Goal: Information Seeking & Learning: Understand process/instructions

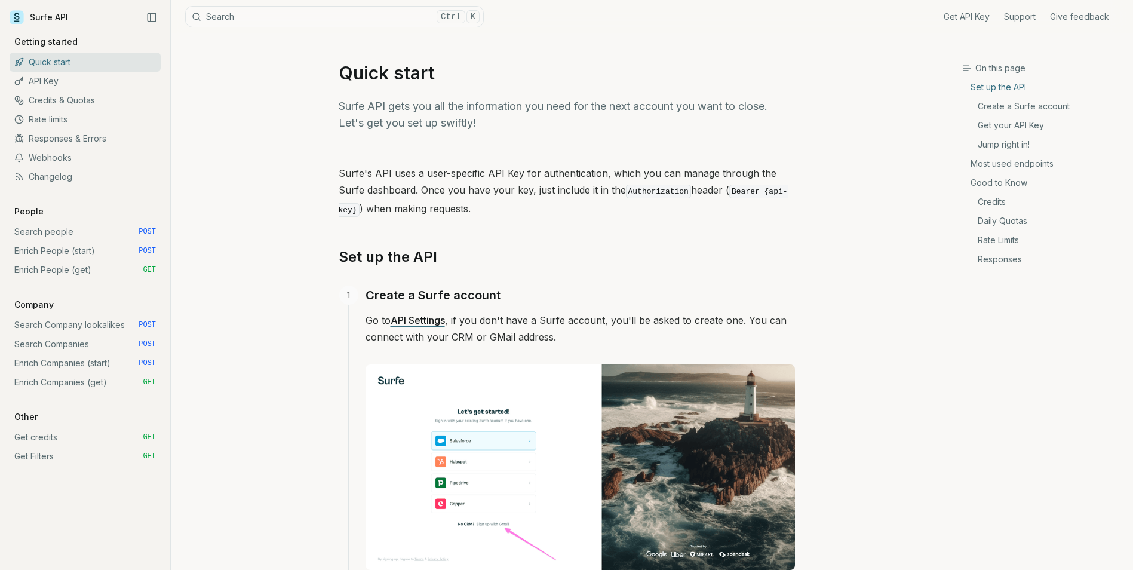
click at [100, 342] on link "Search Companies POST" at bounding box center [85, 343] width 151 height 19
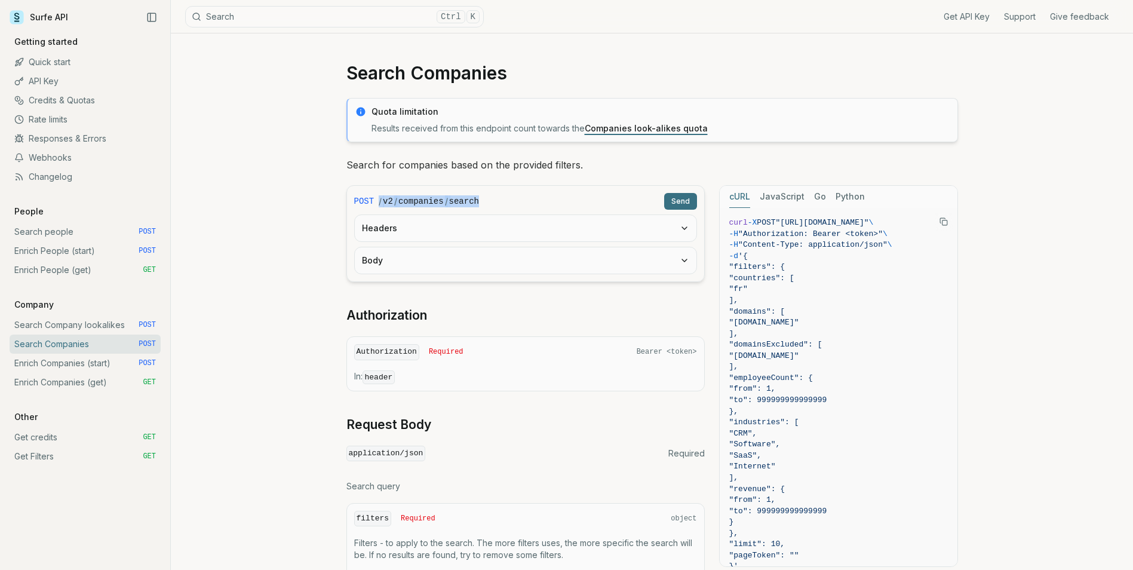
drag, startPoint x: 480, startPoint y: 202, endPoint x: 373, endPoint y: 205, distance: 107.5
click at [373, 205] on div "POST / v2 / companies / search Send" at bounding box center [525, 201] width 343 height 17
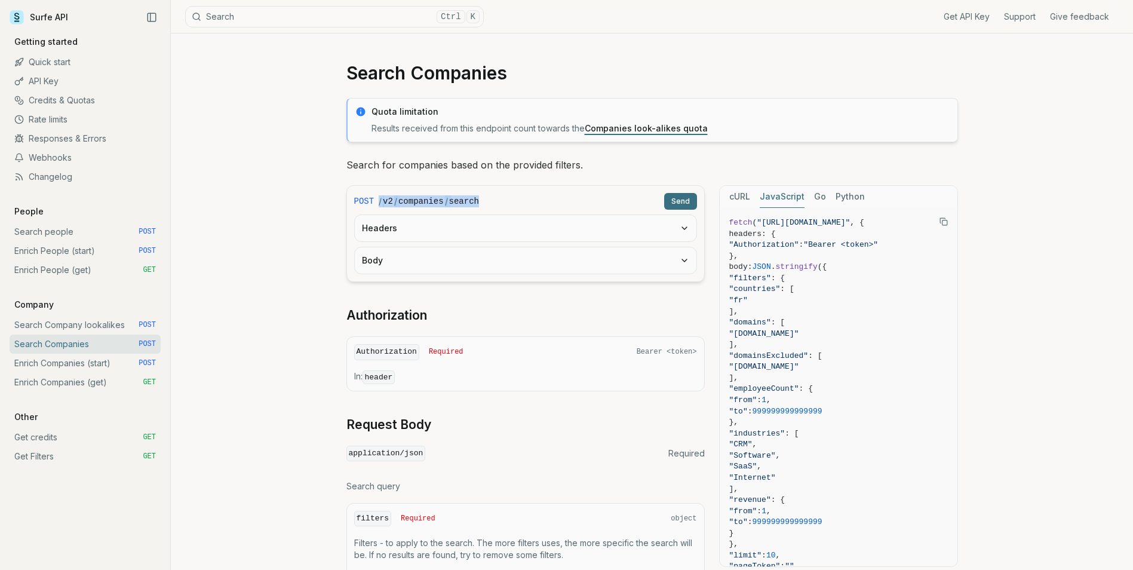
click at [789, 201] on button "JavaScript" at bounding box center [781, 197] width 45 height 22
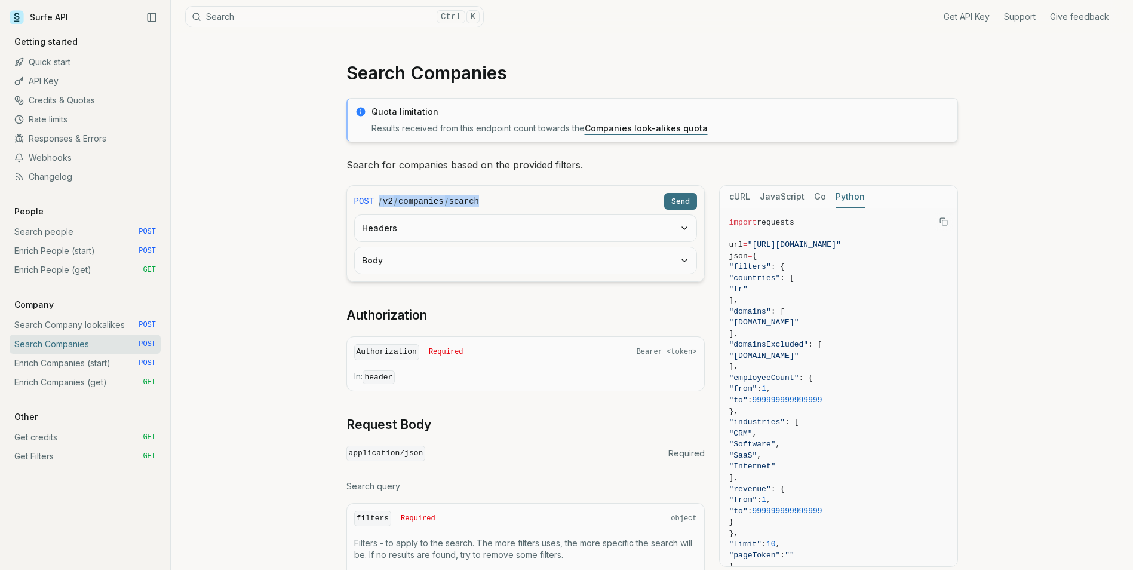
click at [844, 194] on button "Python" at bounding box center [849, 197] width 29 height 22
click at [786, 199] on button "JavaScript" at bounding box center [781, 197] width 45 height 22
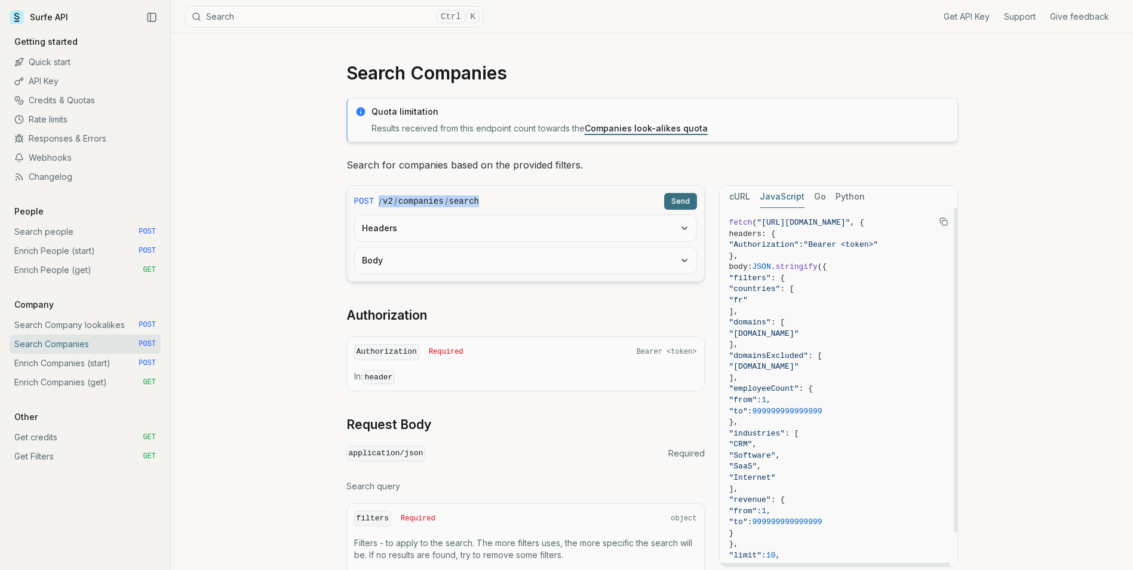
click at [746, 204] on button "cURL" at bounding box center [739, 197] width 21 height 22
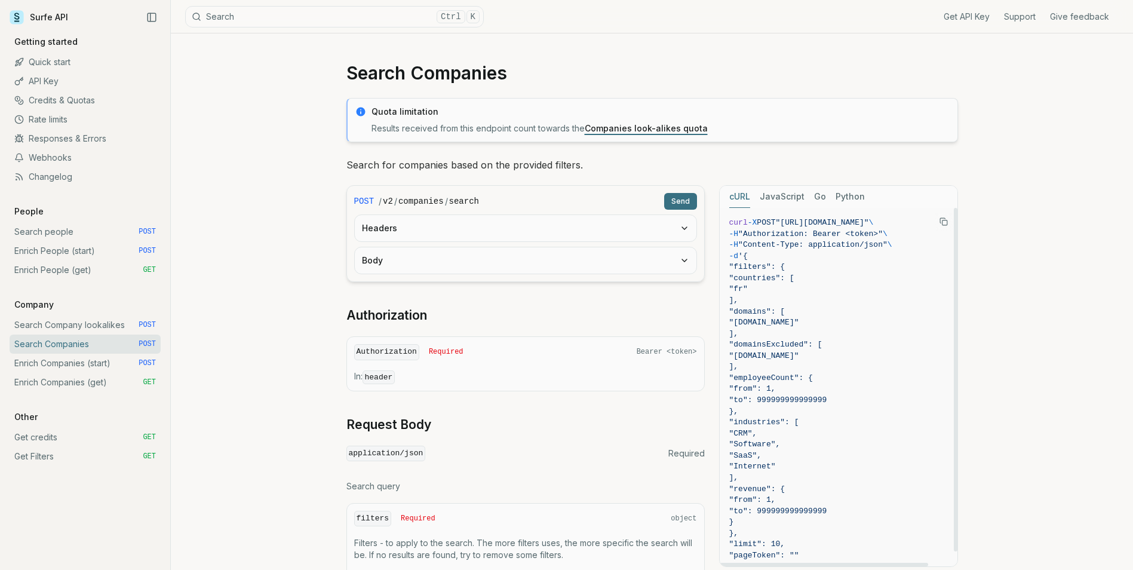
click at [828, 191] on div "cURL JavaScript Go Python" at bounding box center [838, 197] width 238 height 22
click at [854, 206] on button "Python" at bounding box center [849, 197] width 29 height 22
click at [826, 197] on div "cURL JavaScript Go Python" at bounding box center [838, 197] width 238 height 22
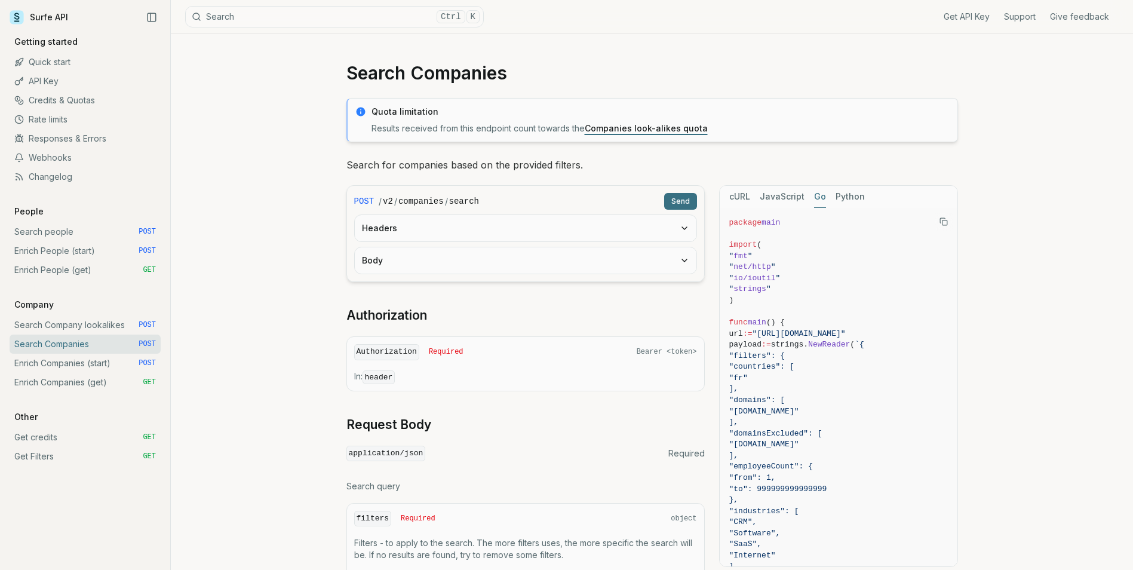
click at [819, 197] on button "Go" at bounding box center [820, 197] width 12 height 22
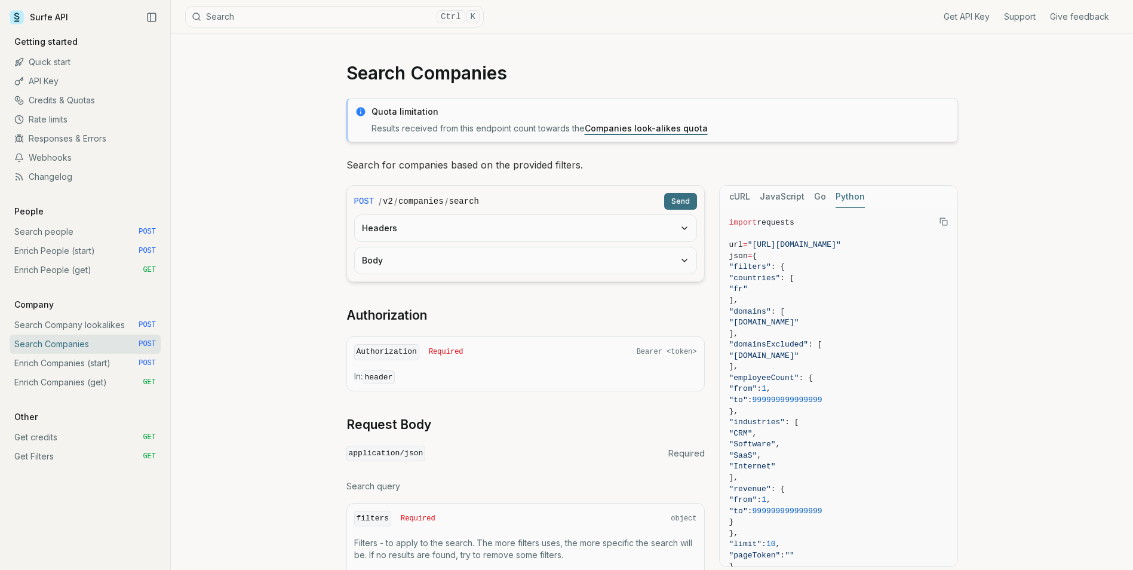
click at [848, 199] on button "Python" at bounding box center [849, 197] width 29 height 22
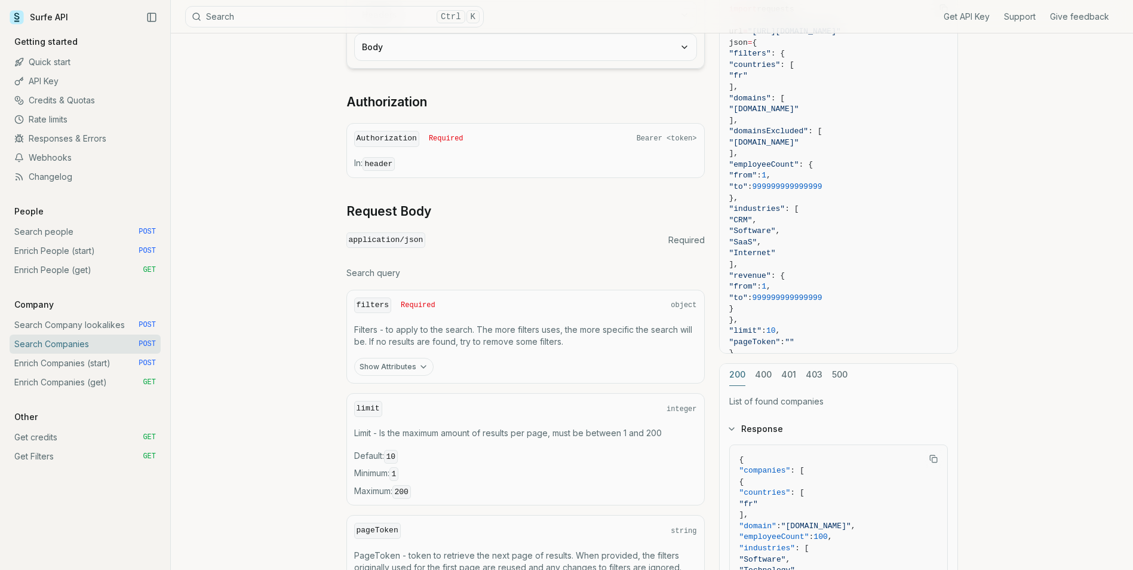
scroll to position [475, 0]
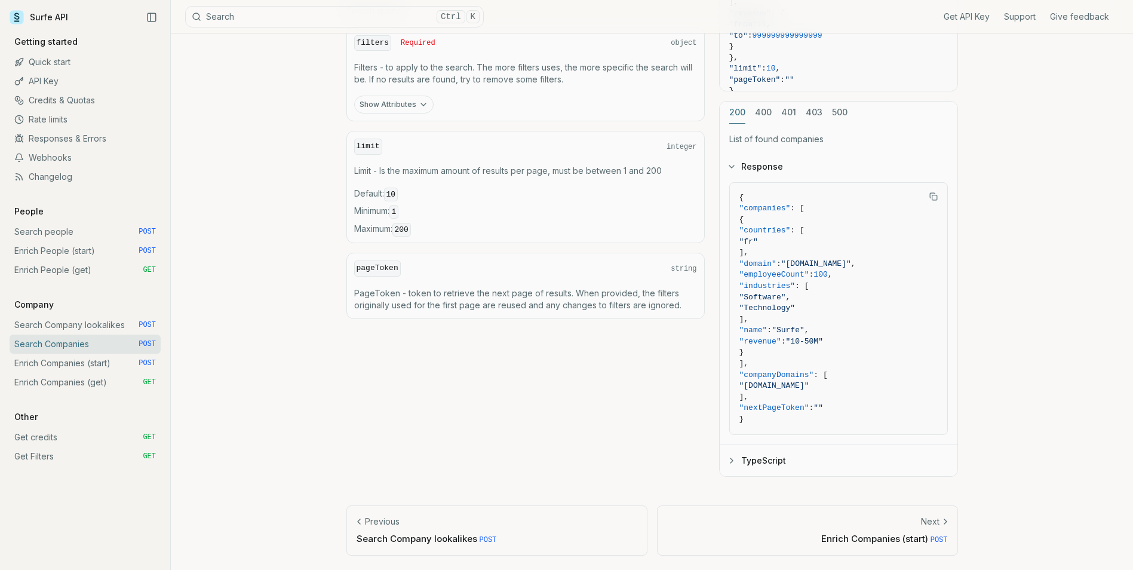
click at [747, 469] on button "TypeScript" at bounding box center [838, 460] width 238 height 31
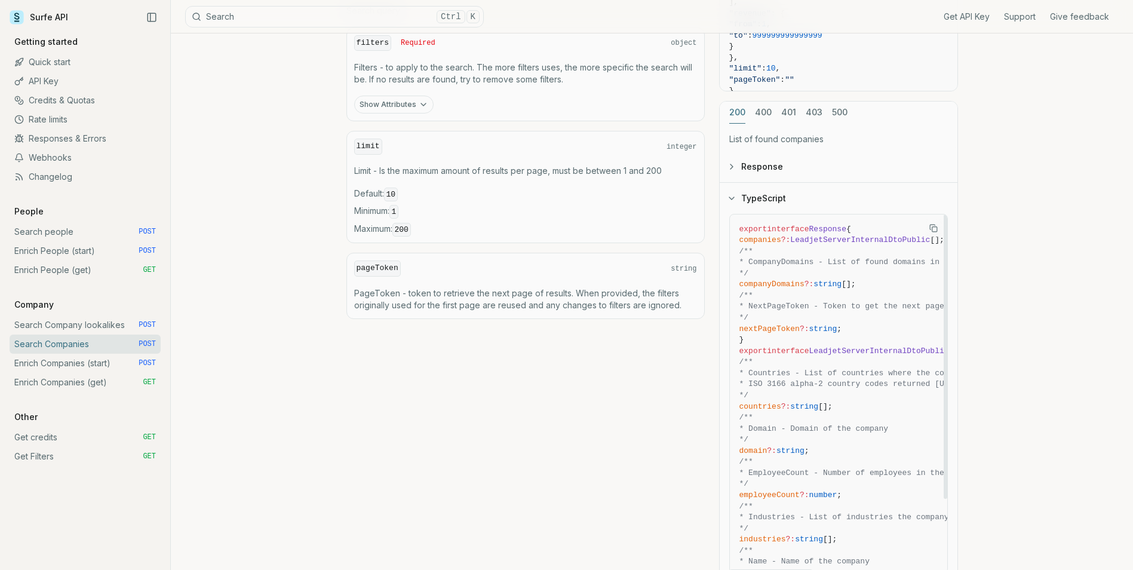
click at [753, 462] on span "/**" at bounding box center [746, 461] width 14 height 9
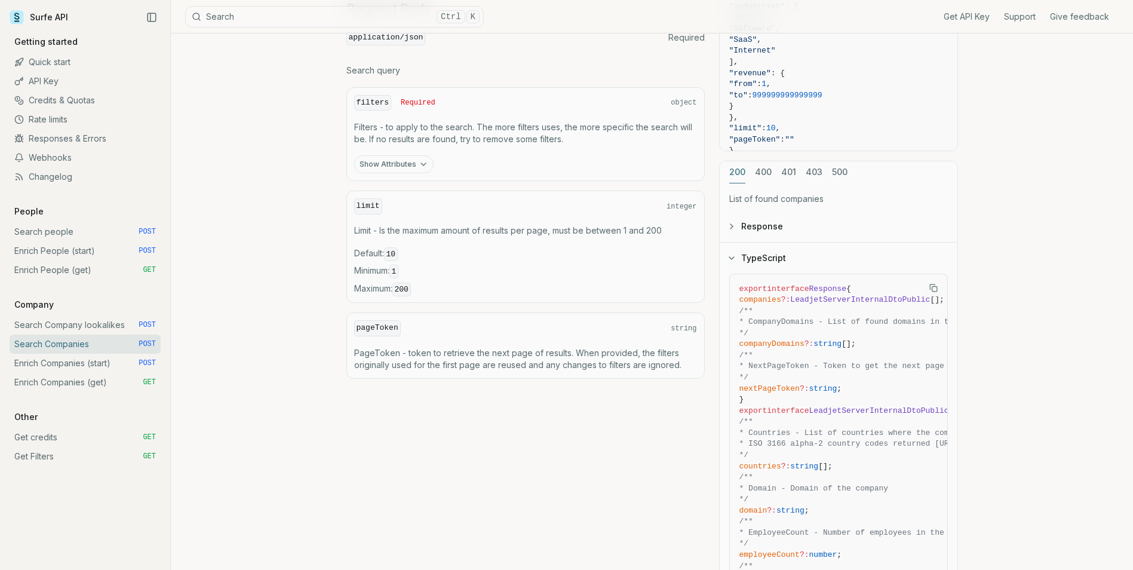
scroll to position [177, 0]
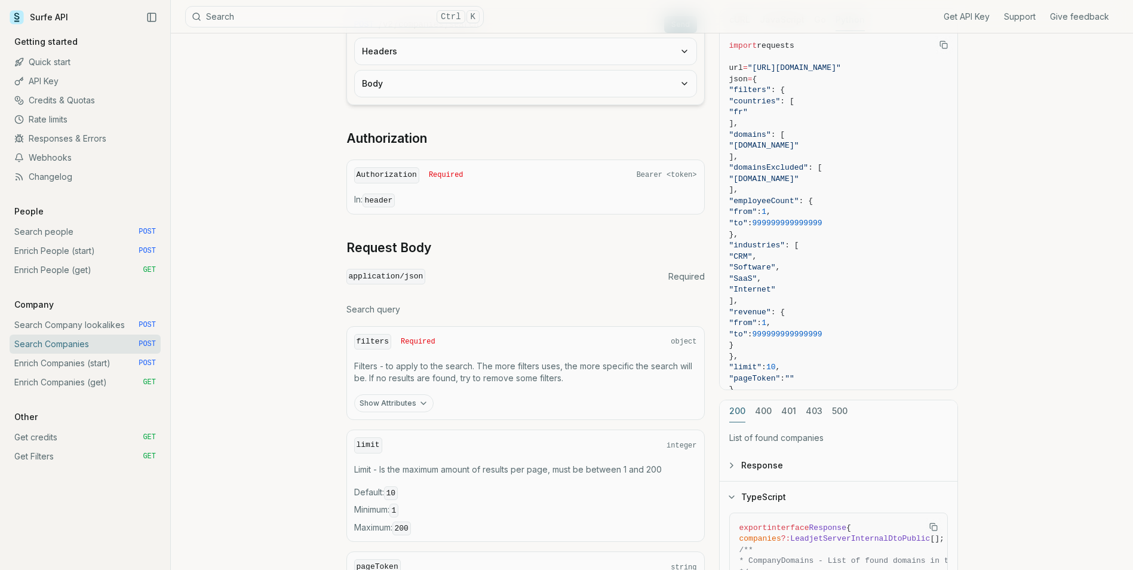
click at [780, 466] on button "Response" at bounding box center [838, 465] width 238 height 31
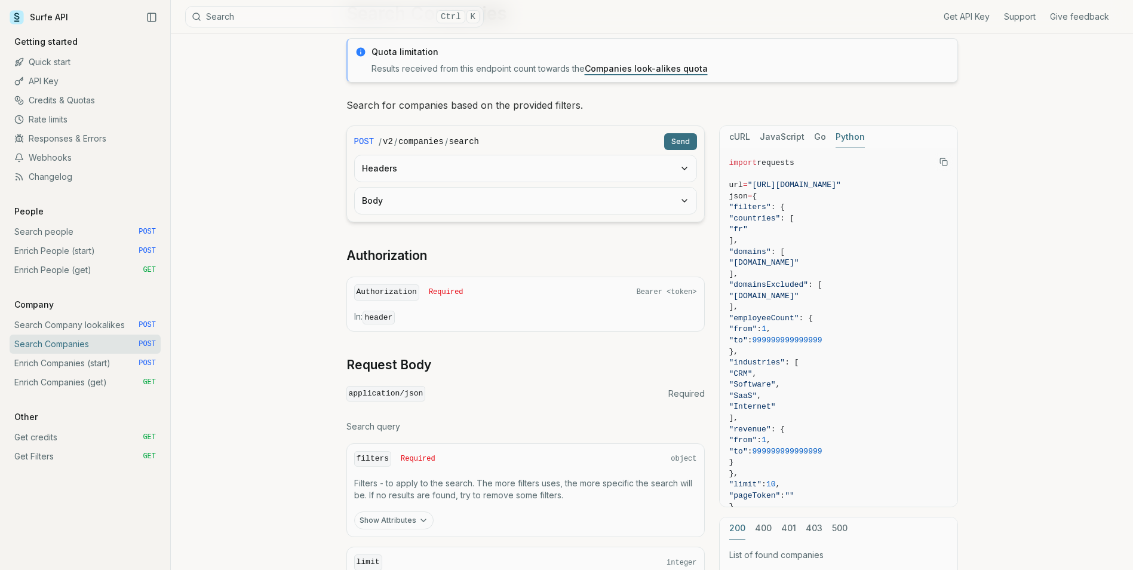
scroll to position [119, 0]
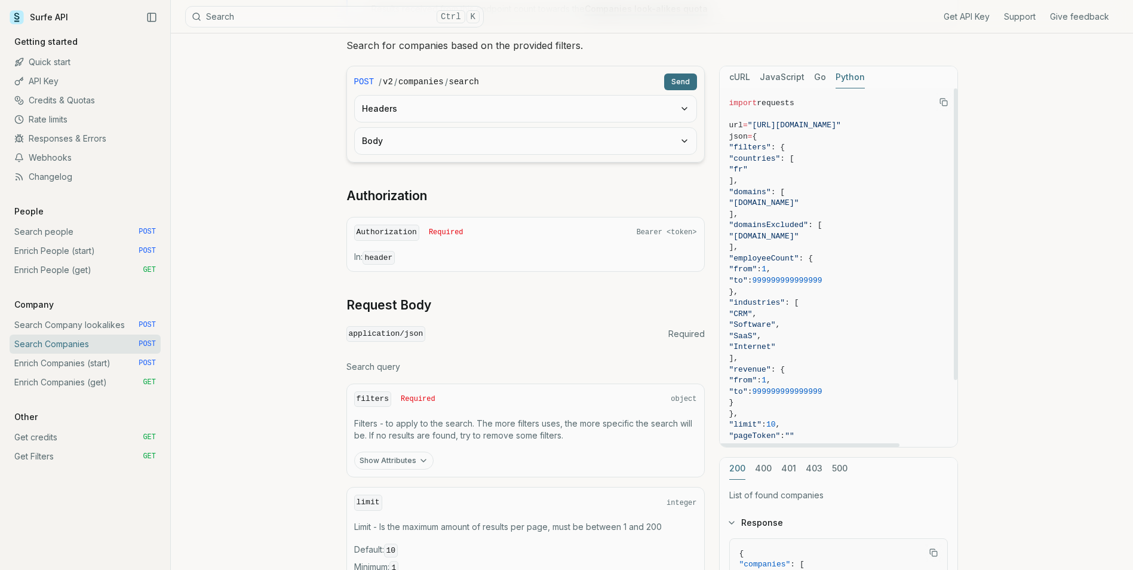
click at [785, 73] on button "JavaScript" at bounding box center [781, 77] width 45 height 22
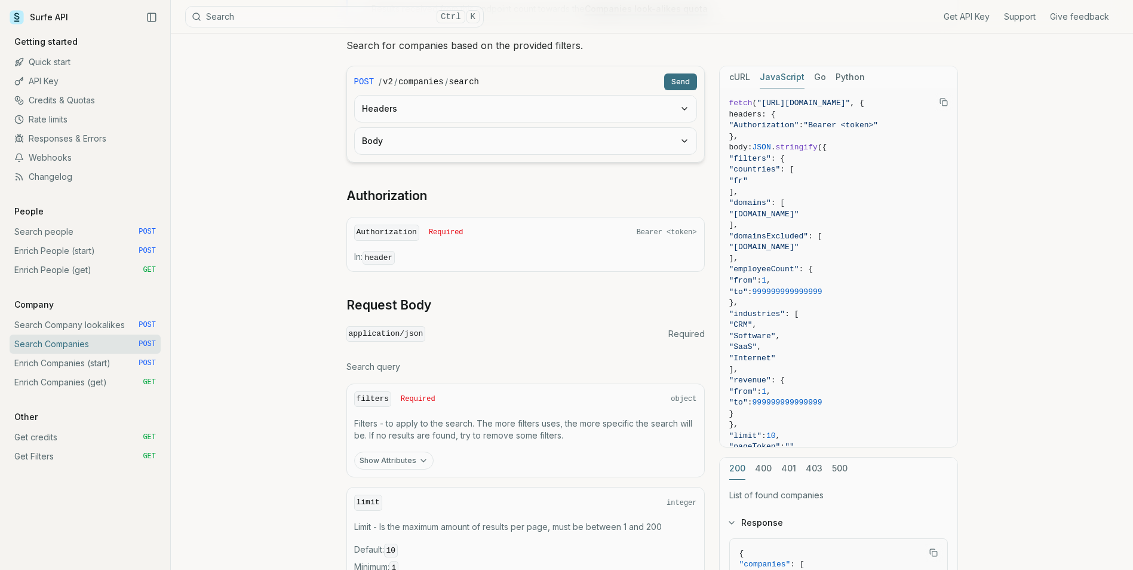
click at [810, 78] on div "cURL JavaScript Go Python" at bounding box center [838, 77] width 238 height 22
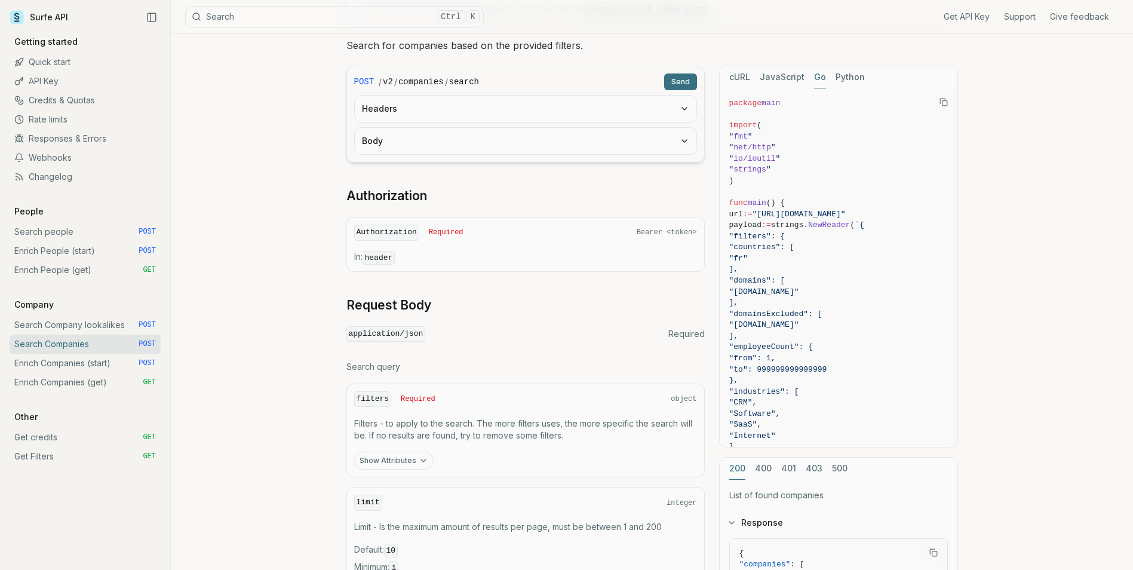
click at [814, 76] on button "Go" at bounding box center [820, 77] width 12 height 22
click at [841, 77] on button "Python" at bounding box center [849, 77] width 29 height 22
click at [816, 75] on button "Go" at bounding box center [820, 77] width 12 height 22
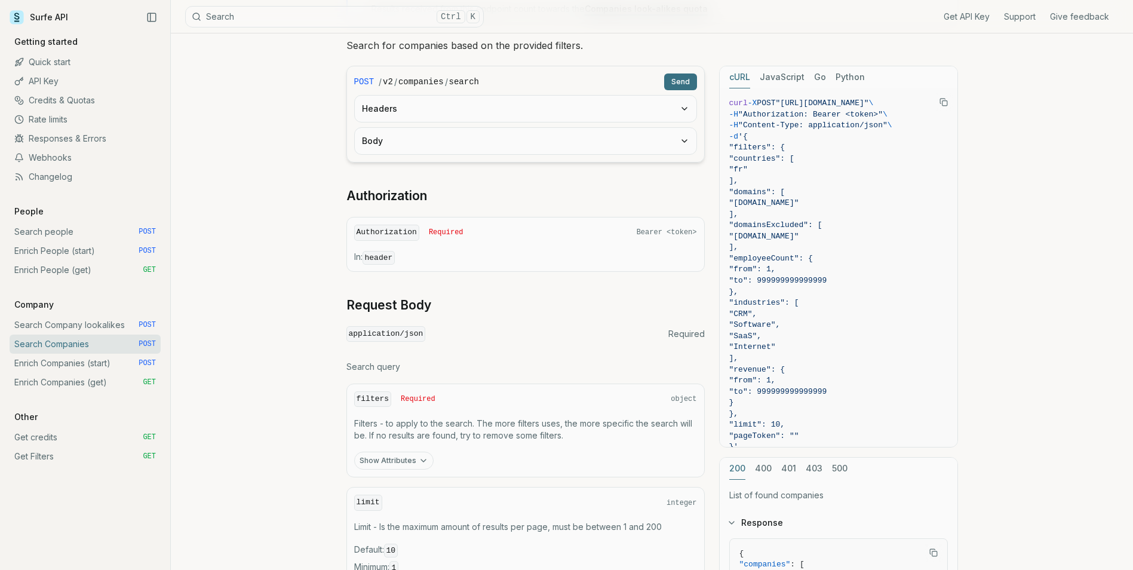
click at [740, 78] on button "cURL" at bounding box center [739, 77] width 21 height 22
click at [793, 75] on button "JavaScript" at bounding box center [781, 77] width 45 height 22
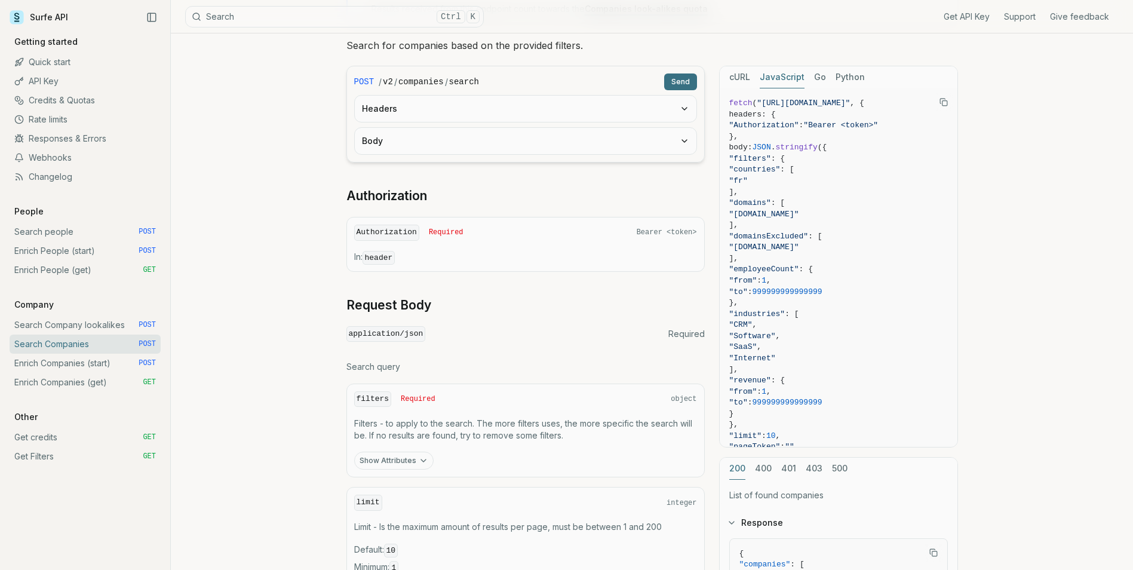
click at [824, 75] on div "cURL JavaScript Go Python" at bounding box center [838, 77] width 238 height 22
click at [836, 71] on button "Python" at bounding box center [849, 77] width 29 height 22
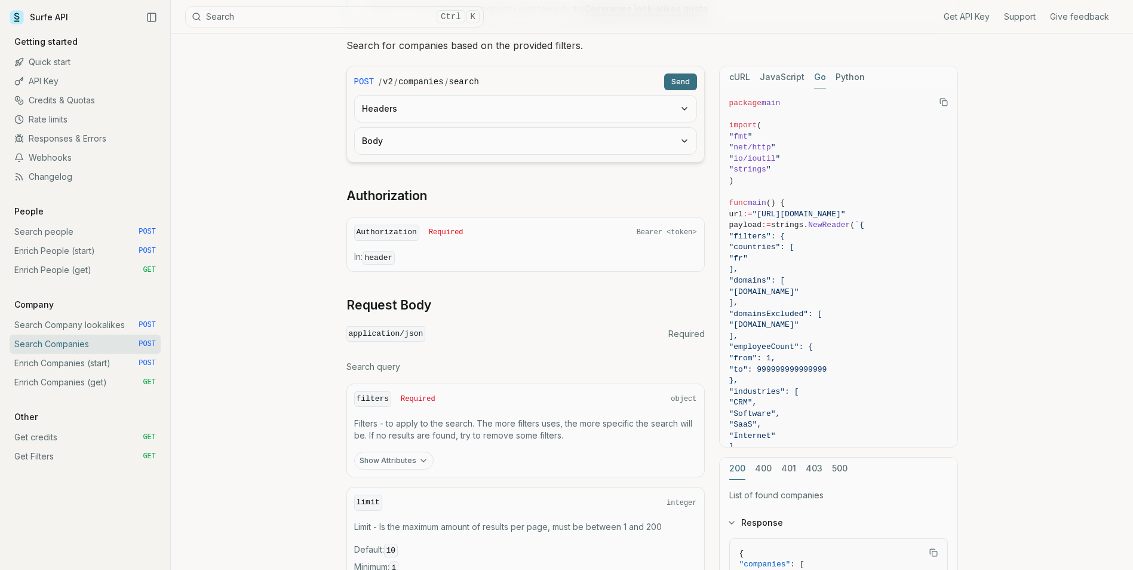
click at [817, 78] on button "Go" at bounding box center [820, 77] width 12 height 22
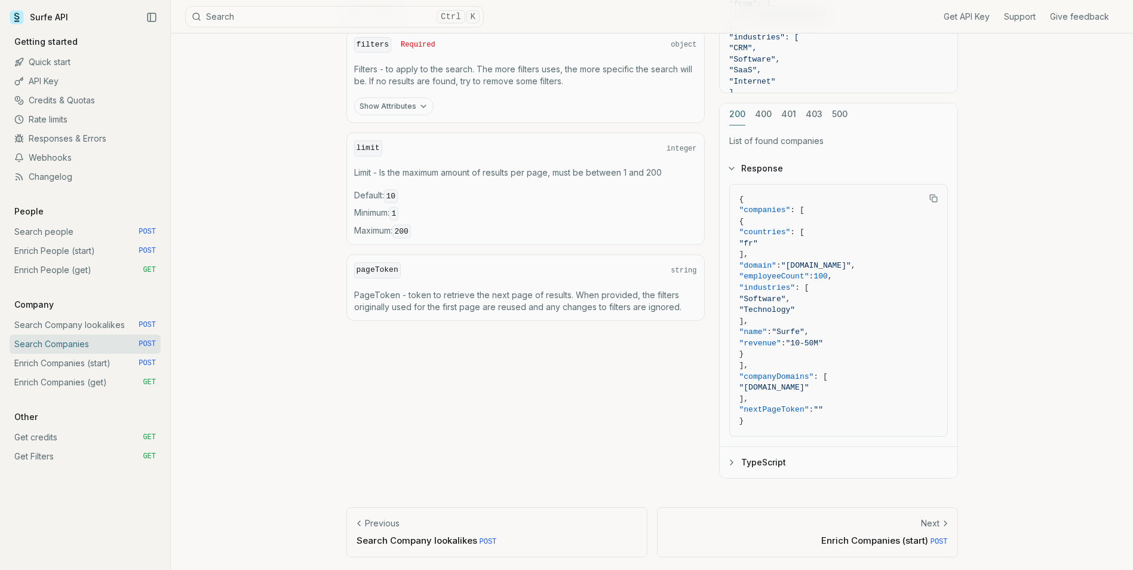
scroll to position [475, 0]
click at [764, 464] on button "TypeScript" at bounding box center [838, 460] width 238 height 31
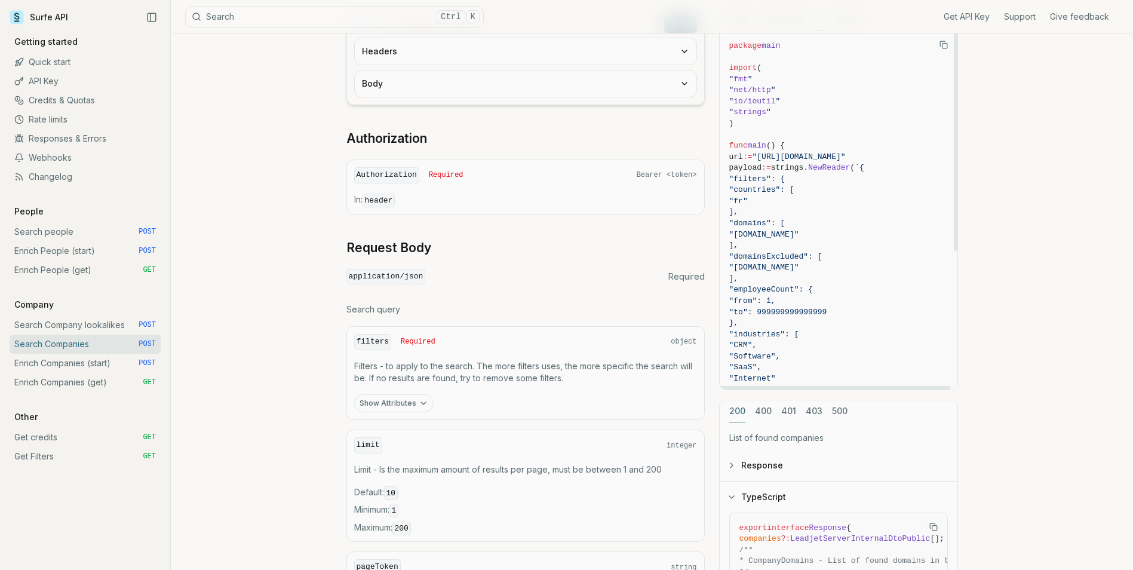
scroll to position [416, 0]
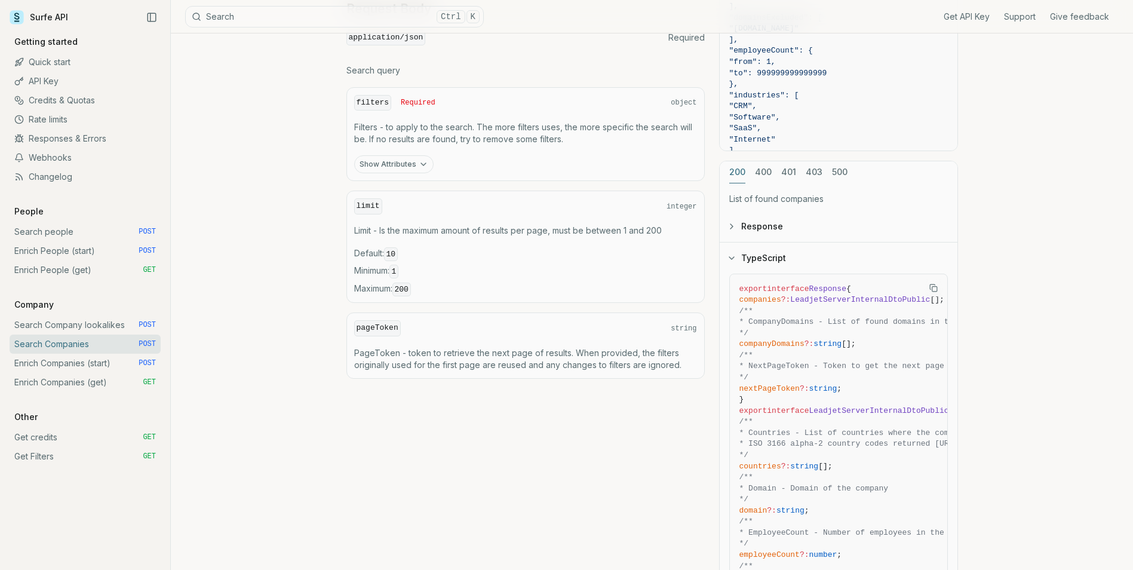
click at [763, 224] on button "Response" at bounding box center [838, 226] width 238 height 31
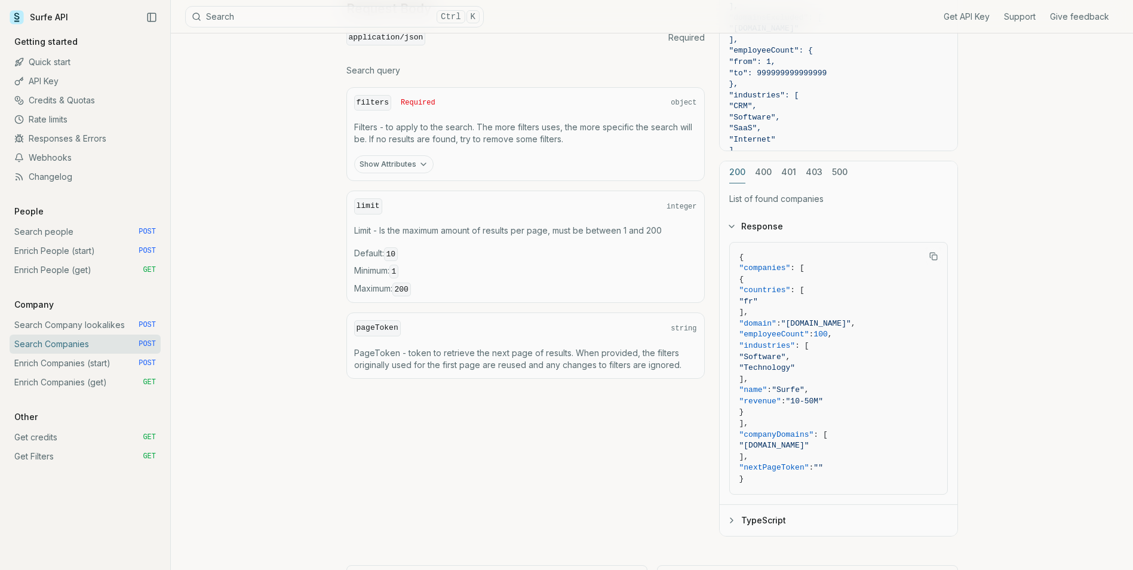
scroll to position [475, 0]
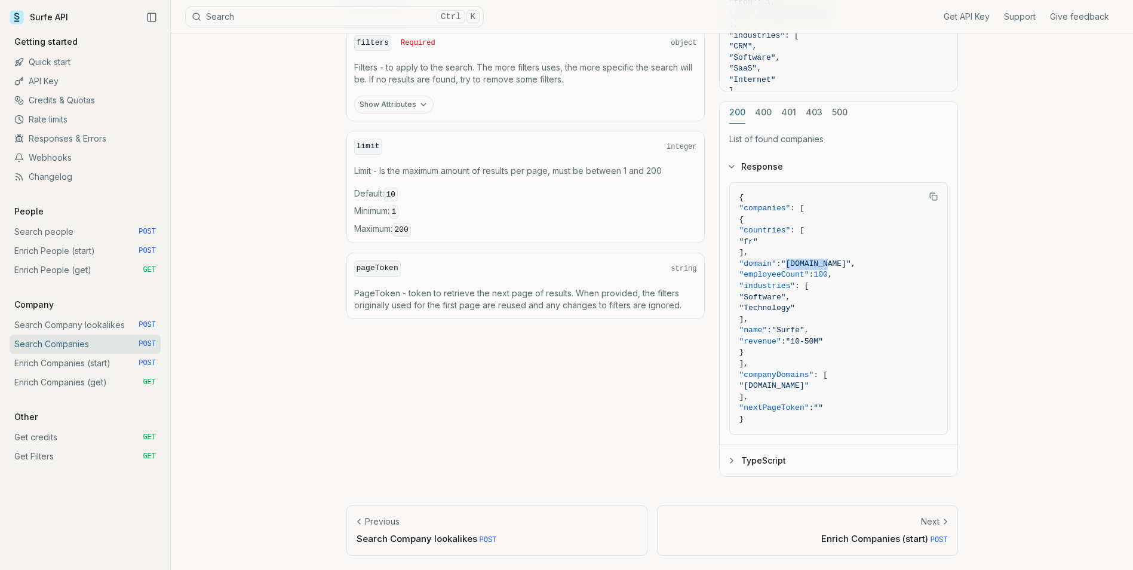
drag, startPoint x: 848, startPoint y: 264, endPoint x: 810, endPoint y: 266, distance: 38.3
click at [810, 266] on span ""[DOMAIN_NAME]"" at bounding box center [816, 263] width 70 height 9
drag, startPoint x: 810, startPoint y: 266, endPoint x: 832, endPoint y: 376, distance: 111.9
click at [865, 322] on span "]," at bounding box center [838, 319] width 198 height 11
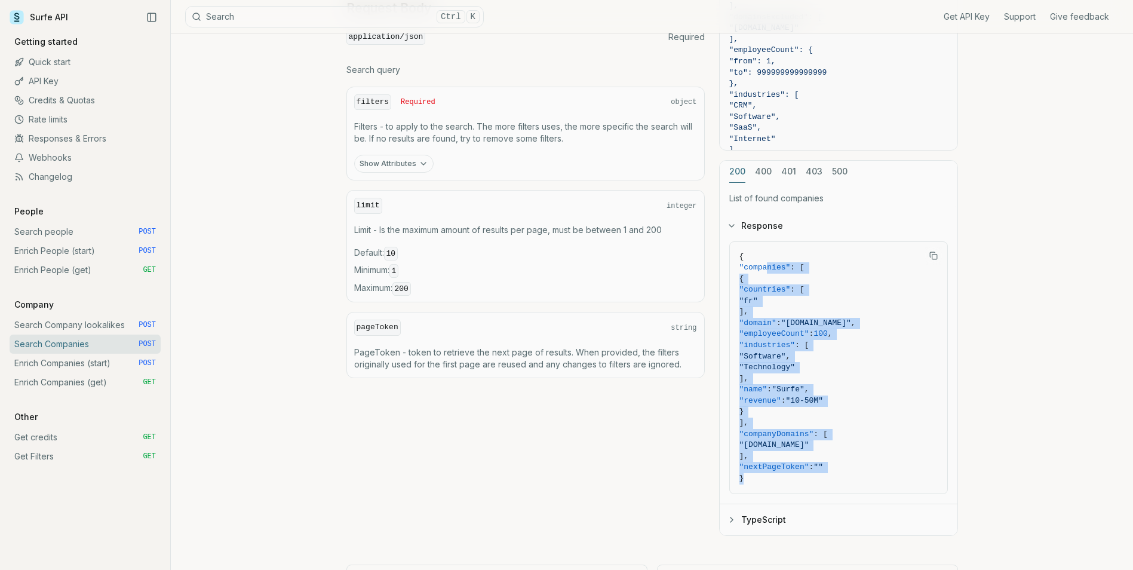
scroll to position [356, 0]
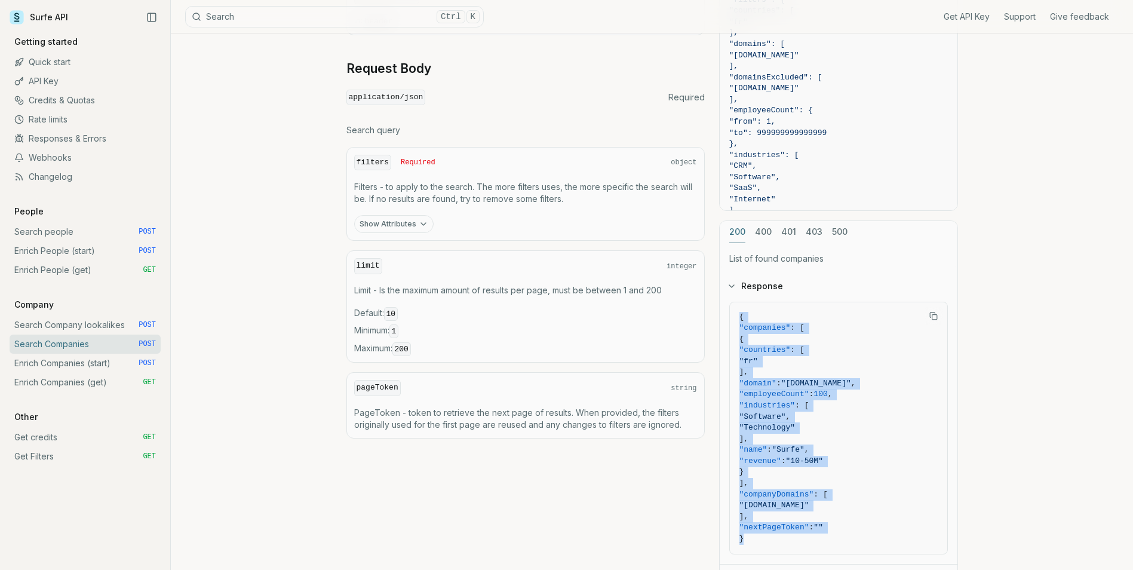
drag, startPoint x: 795, startPoint y: 426, endPoint x: 737, endPoint y: 319, distance: 121.8
click at [737, 319] on pre "{ "companies" : [ { "countries" : [ "fr" ], "domain" : "[DOMAIN_NAME]" , "emplo…" at bounding box center [838, 428] width 217 height 252
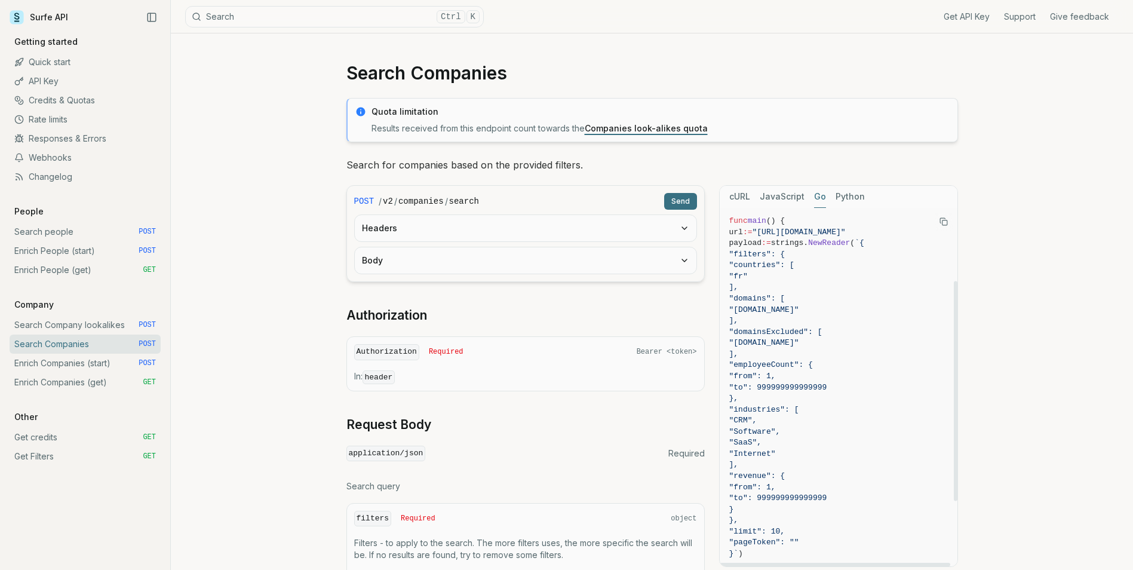
scroll to position [119, 0]
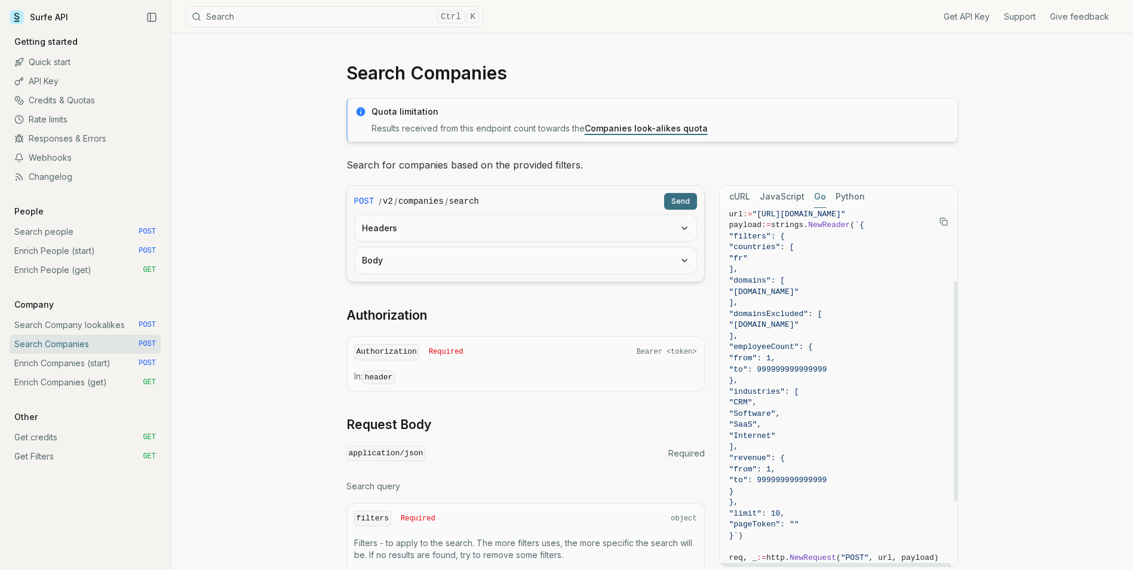
click at [783, 198] on button "JavaScript" at bounding box center [781, 197] width 45 height 22
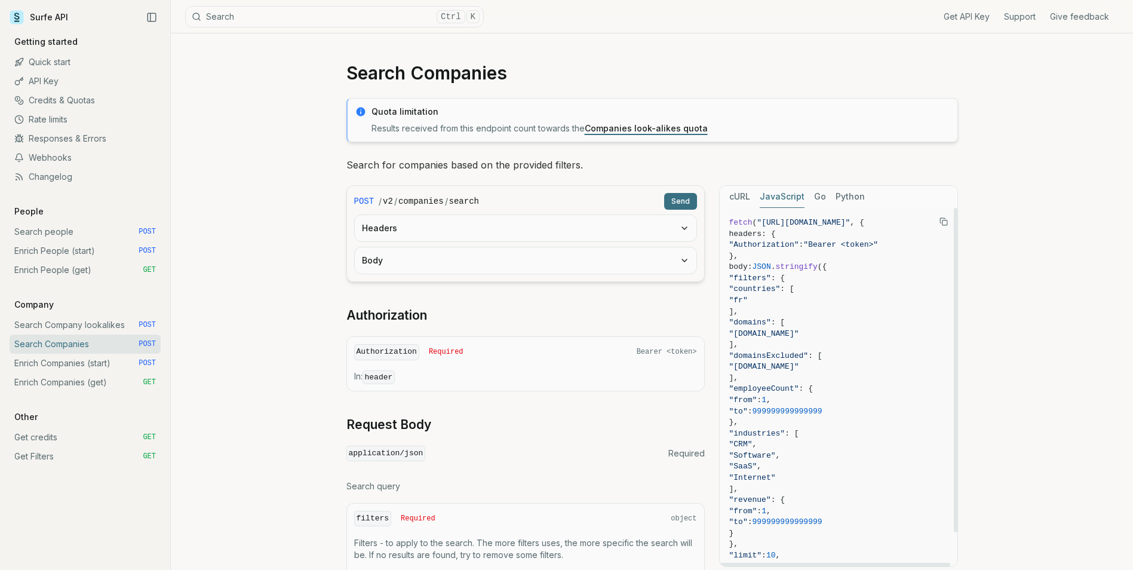
click at [848, 199] on button "Python" at bounding box center [849, 197] width 29 height 22
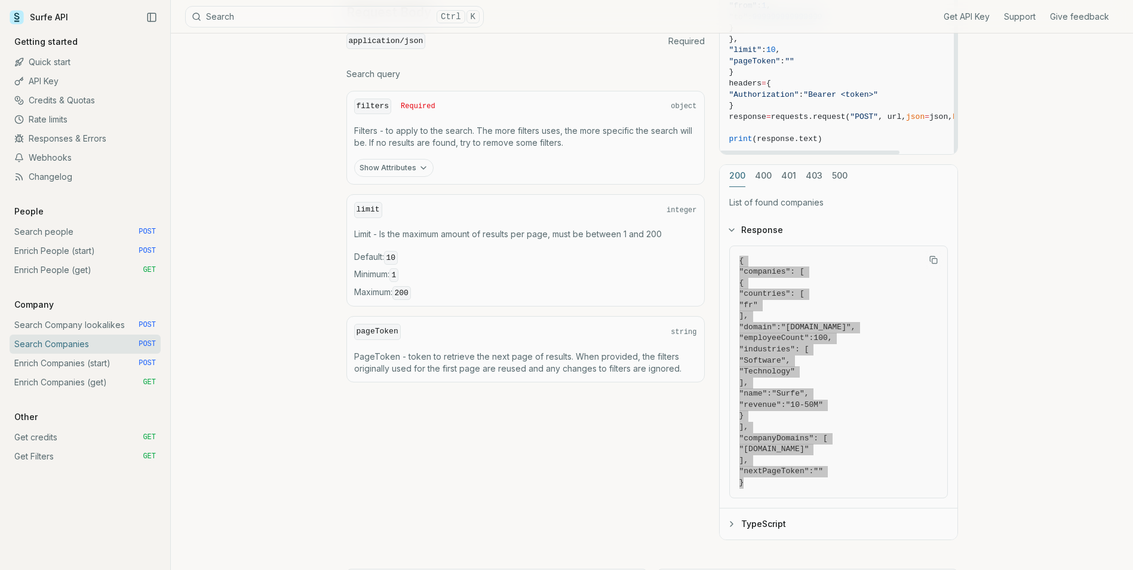
scroll to position [475, 0]
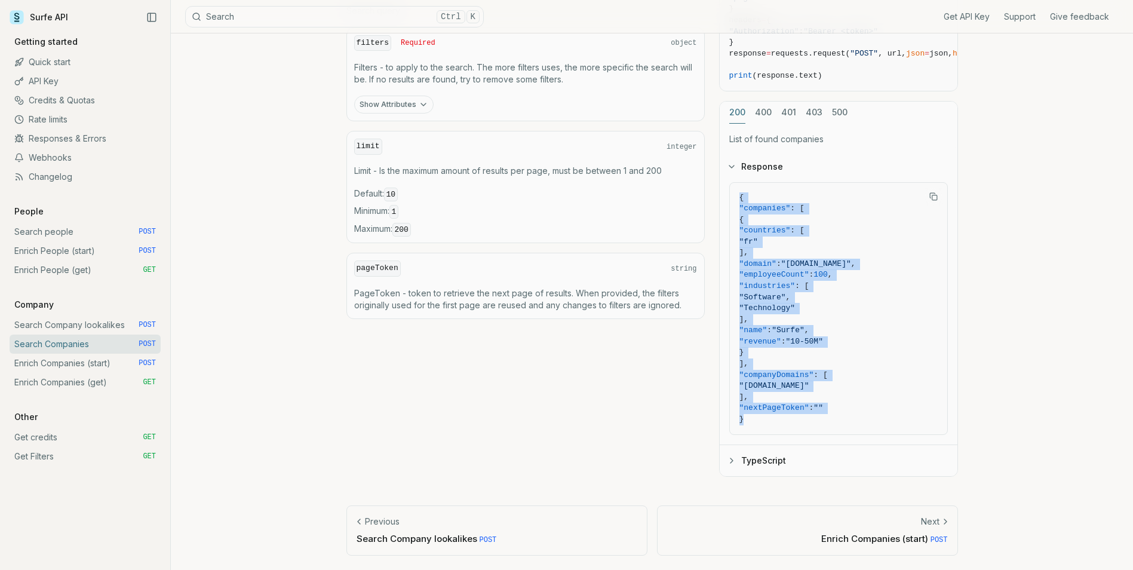
drag, startPoint x: 781, startPoint y: 444, endPoint x: 780, endPoint y: 456, distance: 12.6
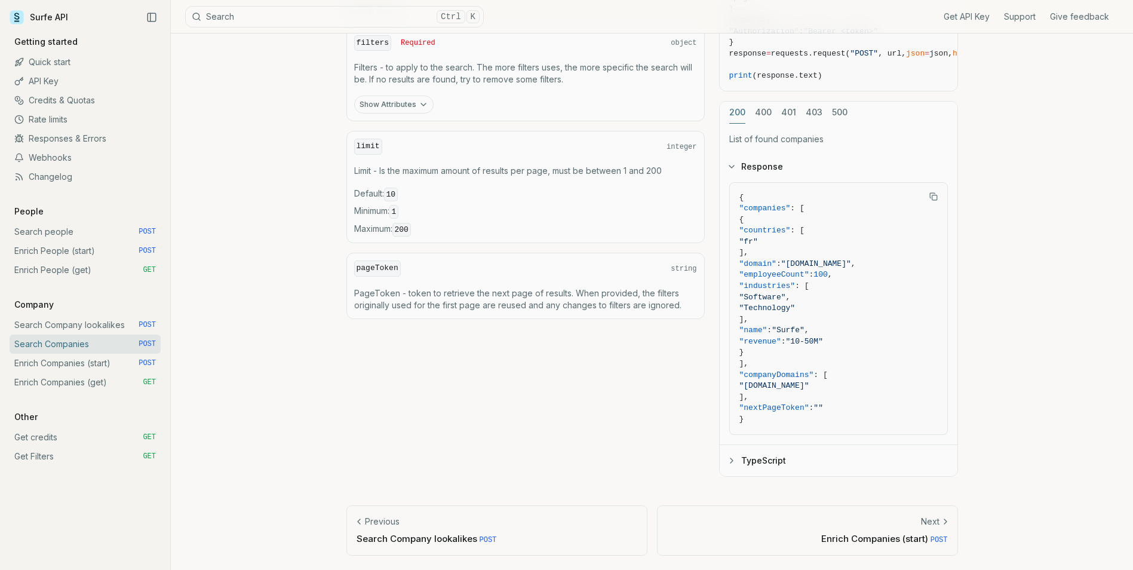
click at [780, 444] on div "{ "companies" : [ { "countries" : [ "fr" ], "domain" : "[DOMAIN_NAME]" , "emplo…" at bounding box center [838, 313] width 238 height 263
click at [780, 456] on button "TypeScript" at bounding box center [838, 460] width 238 height 31
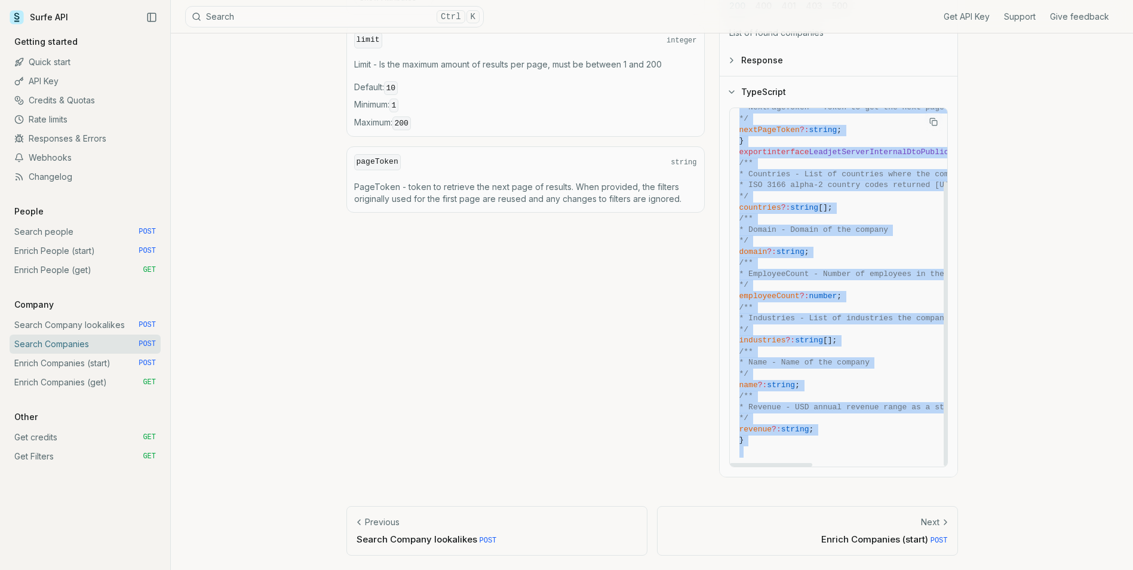
scroll to position [93, 0]
drag, startPoint x: 736, startPoint y: 231, endPoint x: 842, endPoint y: 451, distance: 244.1
click at [842, 451] on pre "export interface Response { companies ?: LeadjetServerInternalDtoPublic []; /**…" at bounding box center [1028, 240] width 596 height 451
copy code "export interface Response { companies ?: LeadjetServerInternalDtoPublic []; /**…"
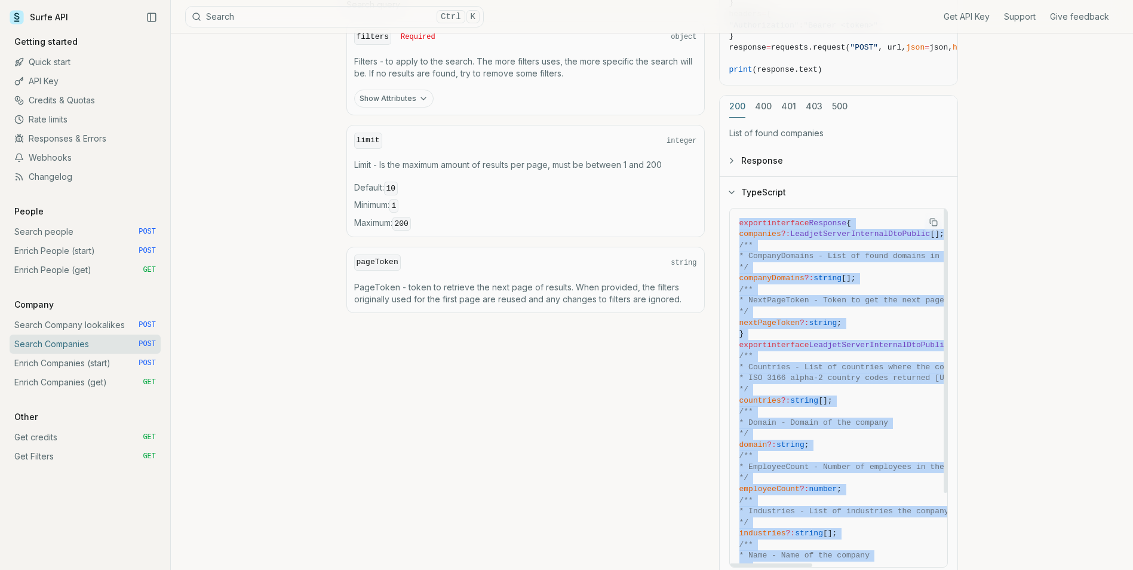
scroll to position [462, 0]
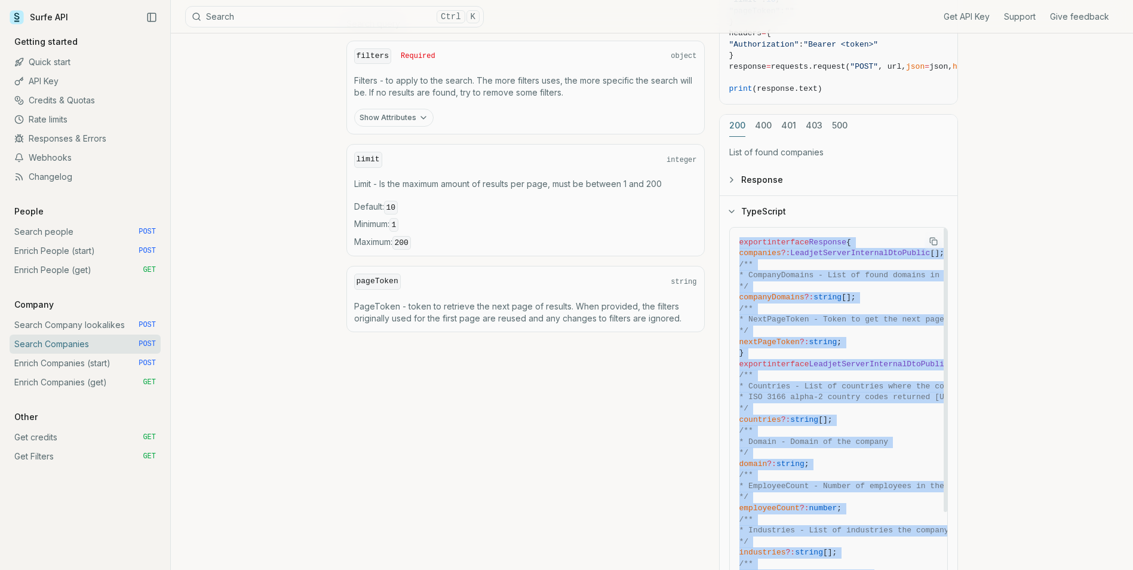
click at [862, 359] on span "LeadjetServerInternalDtoPublic" at bounding box center [879, 363] width 140 height 9
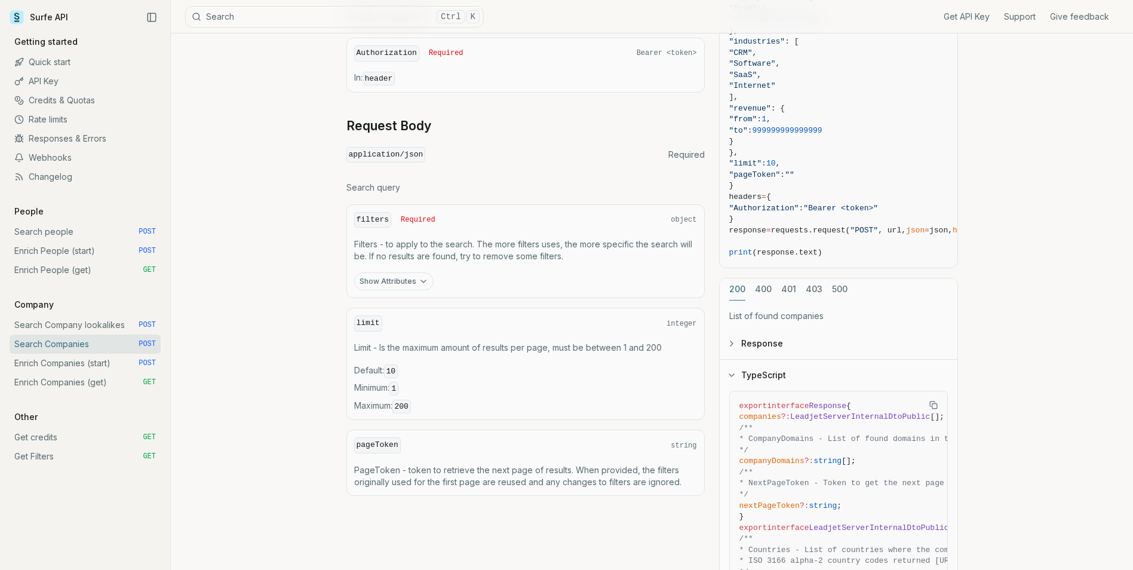
scroll to position [582, 0]
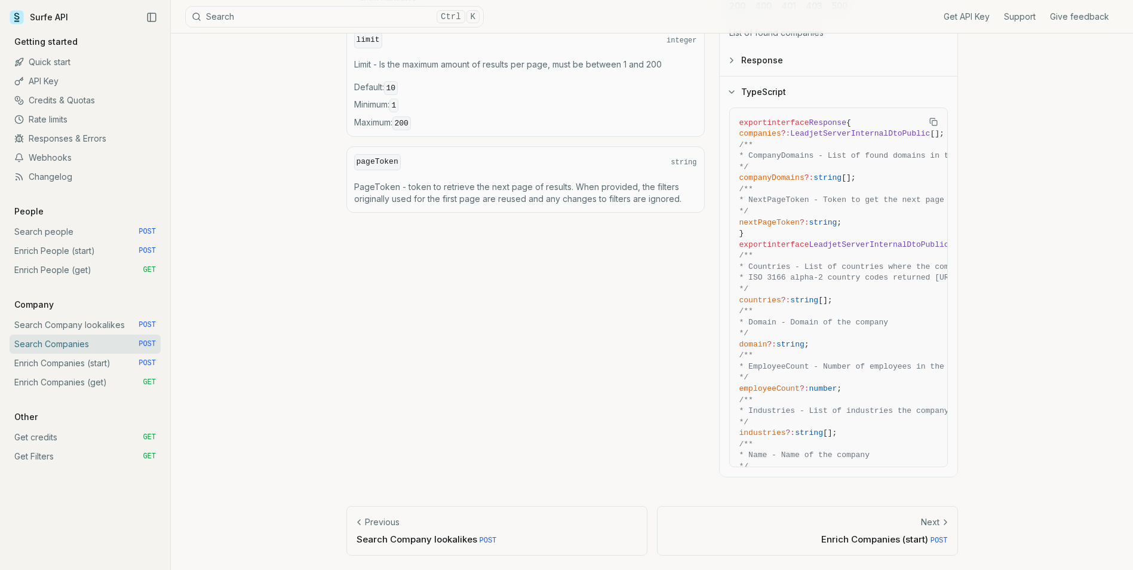
click at [114, 354] on link "Enrich Companies (start) POST" at bounding box center [85, 362] width 151 height 19
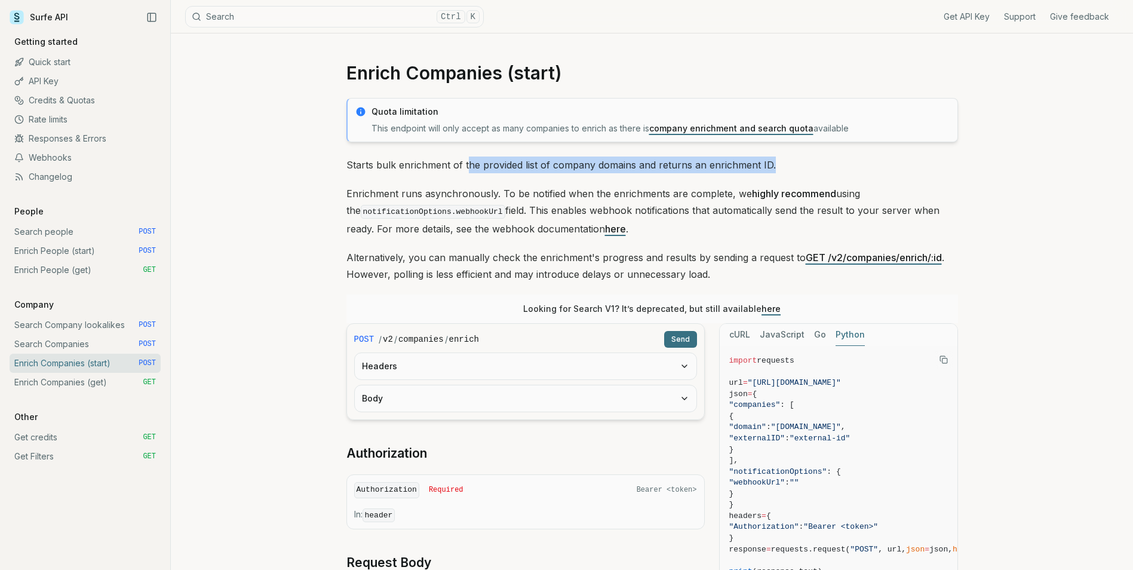
drag, startPoint x: 469, startPoint y: 162, endPoint x: 808, endPoint y: 159, distance: 339.1
click at [808, 159] on p "Starts bulk enrichment of the provided list of company domains and returns an e…" at bounding box center [651, 164] width 611 height 17
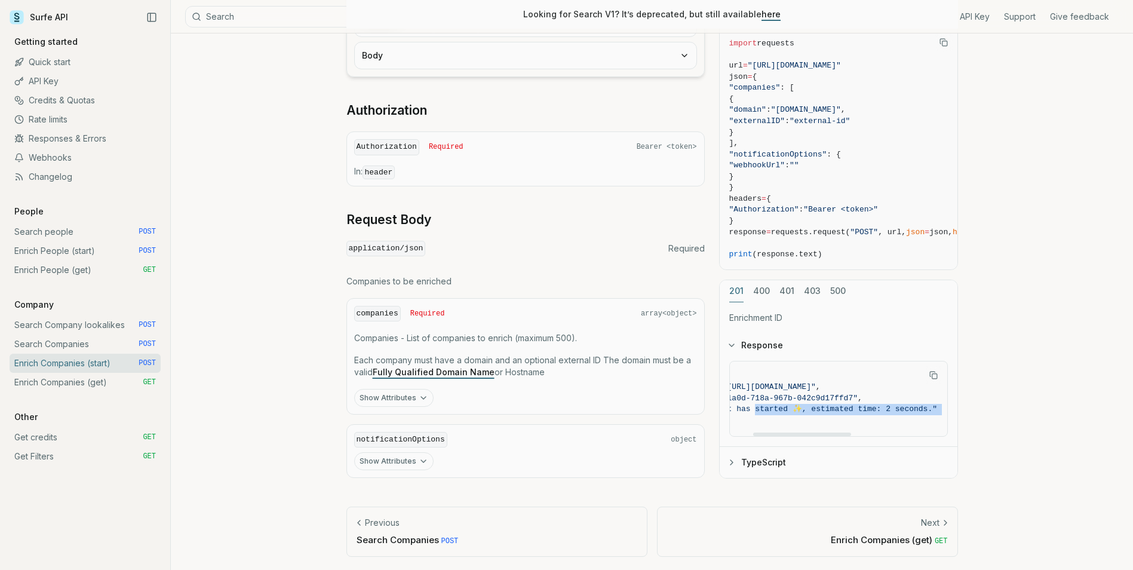
scroll to position [0, 263]
drag, startPoint x: 882, startPoint y: 407, endPoint x: 1018, endPoint y: 414, distance: 135.7
click at [1018, 414] on div "Enrich Companies (start) Quota limitation This endpoint will only accept as man…" at bounding box center [652, 131] width 962 height 880
drag, startPoint x: 1018, startPoint y: 414, endPoint x: 877, endPoint y: 409, distance: 141.0
click at [877, 409] on span ""message" : "Your enrichment has started ✨, estimated time: 2 seconds."" at bounding box center [774, 409] width 327 height 11
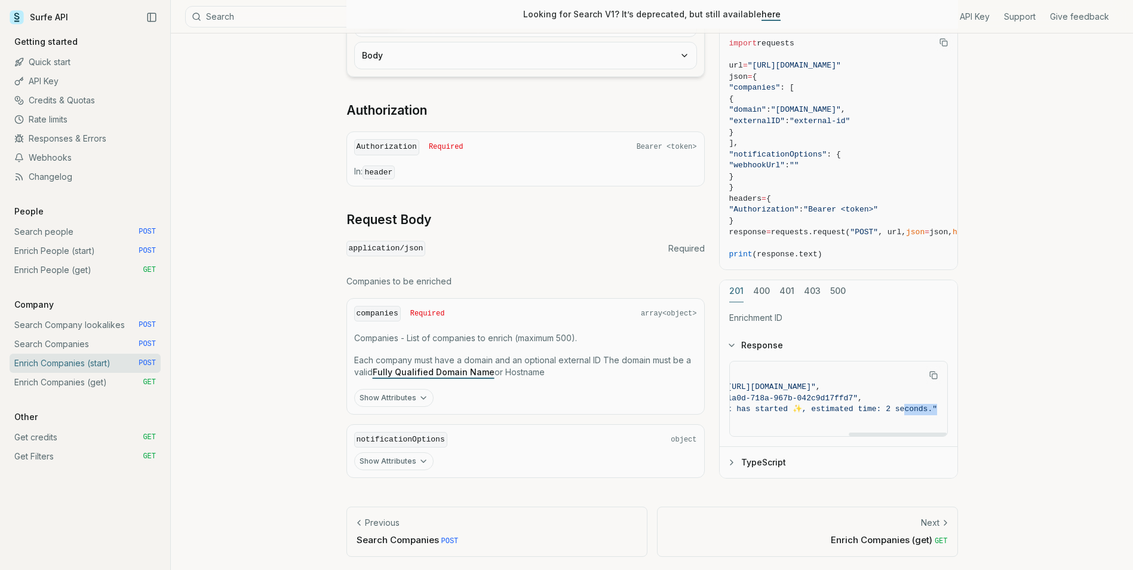
scroll to position [0, 0]
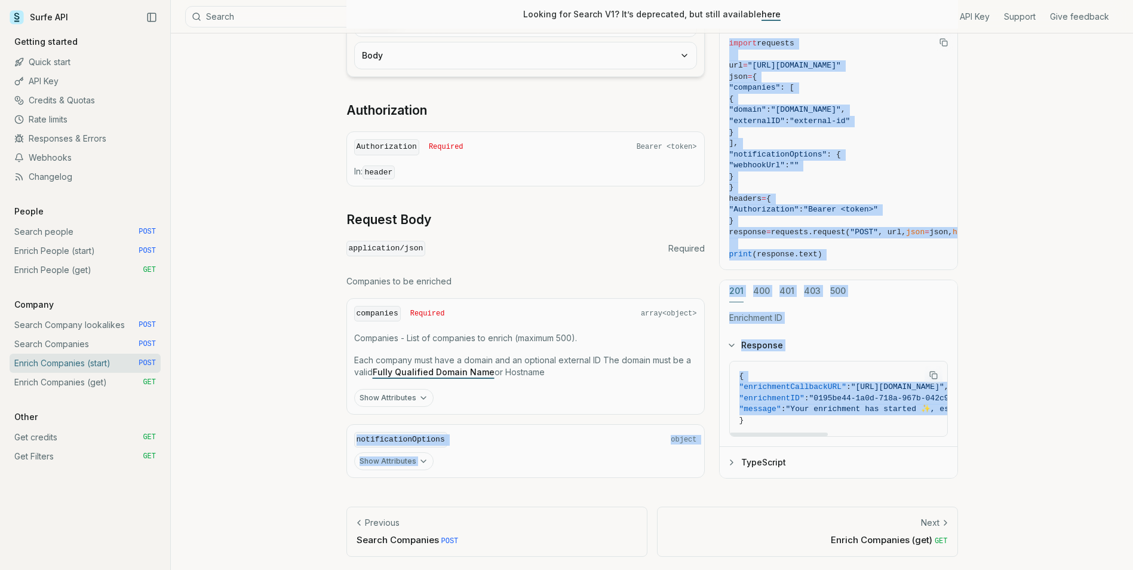
drag, startPoint x: 631, startPoint y: 393, endPoint x: 573, endPoint y: 385, distance: 59.1
click at [573, 385] on div "POST / v2 / companies / enrich Send Headers Body Authorization Authorization Re…" at bounding box center [651, 228] width 611 height 497
drag, startPoint x: 573, startPoint y: 385, endPoint x: 913, endPoint y: 400, distance: 340.6
click at [900, 409] on span ""Your enrichment has started ✨, estimated time: 2 seconds."" at bounding box center [925, 408] width 279 height 9
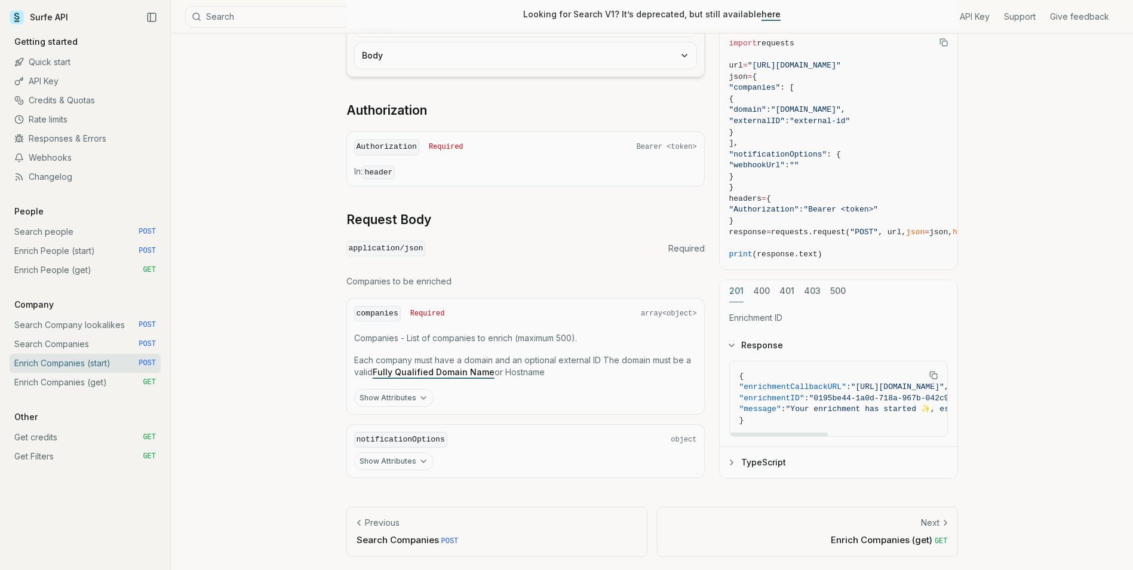
drag, startPoint x: 808, startPoint y: 433, endPoint x: 776, endPoint y: 432, distance: 31.6
click at [776, 432] on div at bounding box center [779, 434] width 99 height 4
click at [770, 459] on button "TypeScript" at bounding box center [838, 461] width 238 height 31
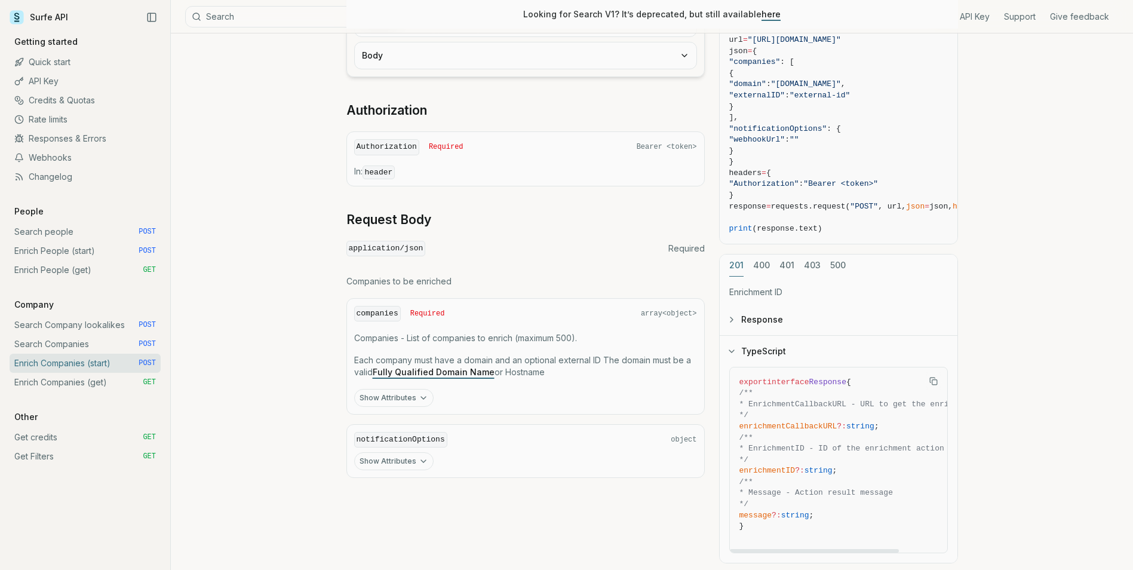
click at [796, 319] on button "Response" at bounding box center [838, 319] width 238 height 31
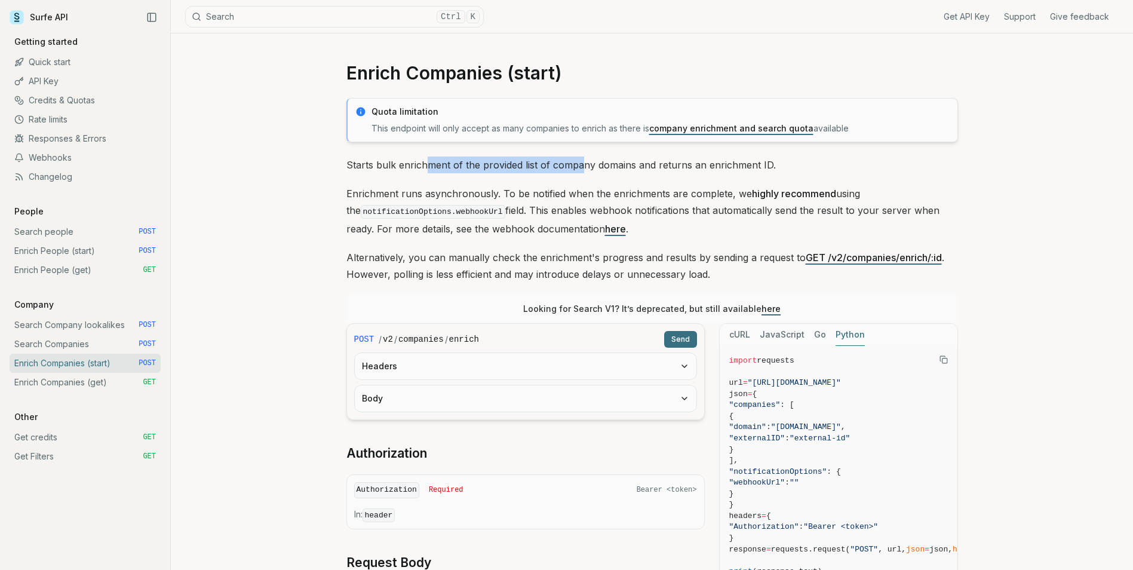
drag, startPoint x: 428, startPoint y: 166, endPoint x: 580, endPoint y: 171, distance: 151.7
click at [580, 171] on p "Starts bulk enrichment of the provided list of company domains and returns an e…" at bounding box center [651, 164] width 611 height 17
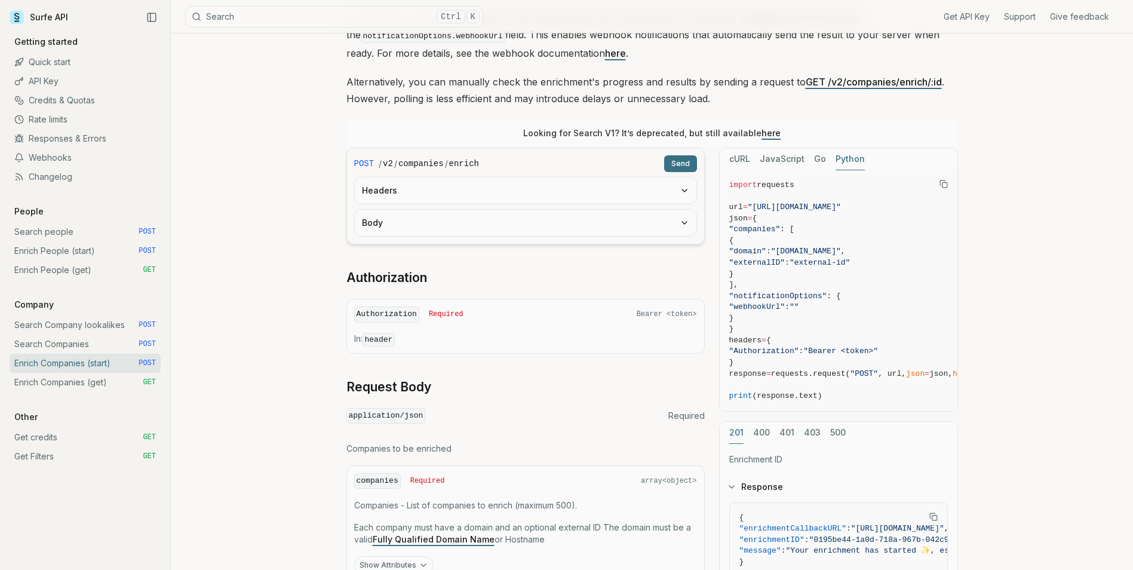
scroll to position [179, 0]
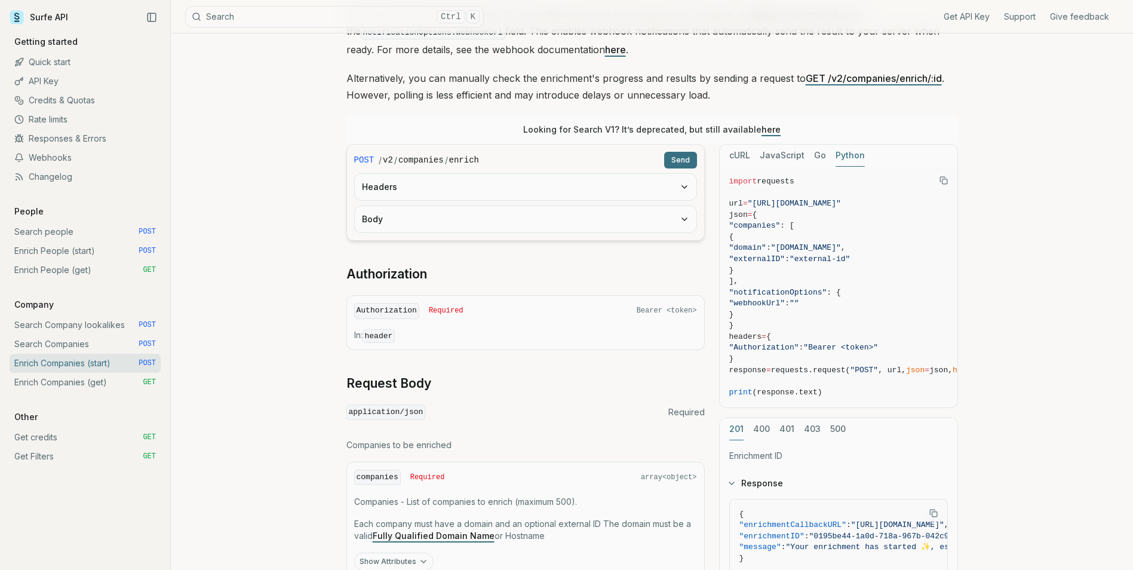
click at [112, 328] on link "Search Company lookalikes POST" at bounding box center [85, 324] width 151 height 19
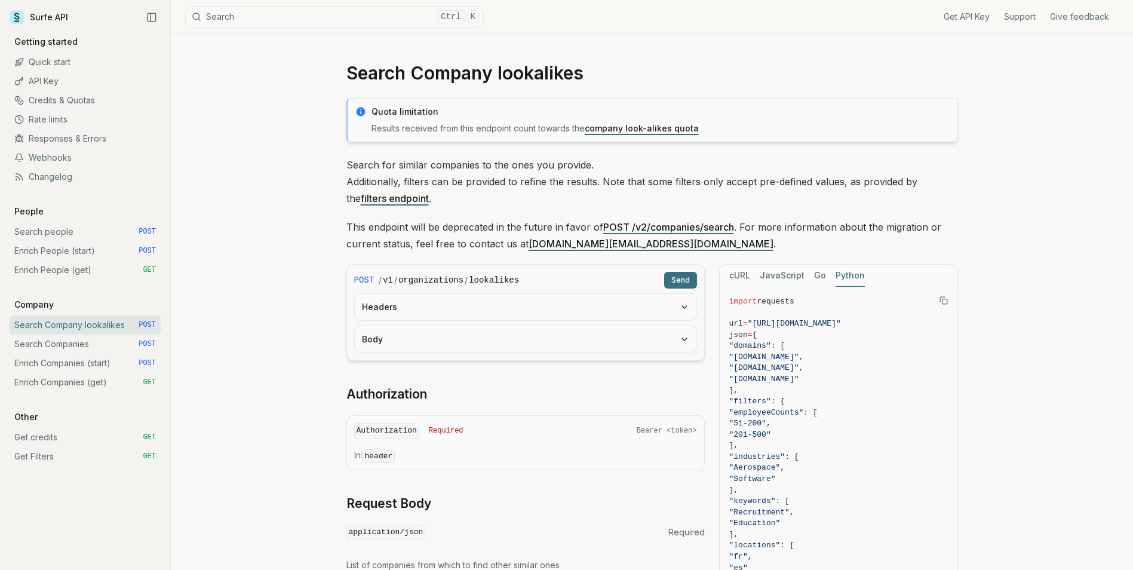
click at [87, 347] on link "Search Companies POST" at bounding box center [85, 343] width 151 height 19
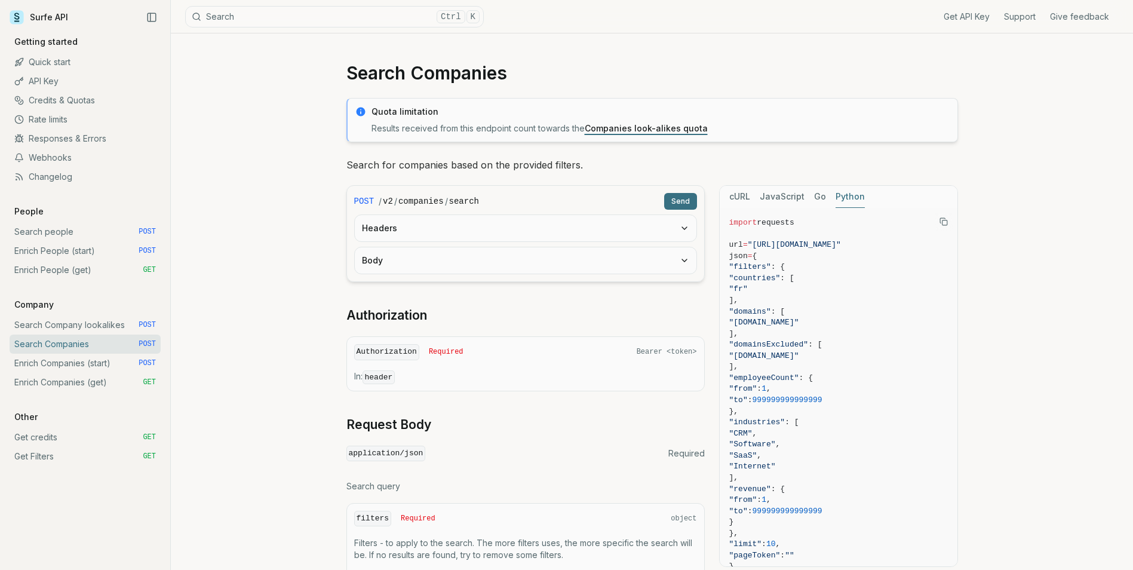
click at [113, 319] on link "Search Company lookalikes POST" at bounding box center [85, 324] width 151 height 19
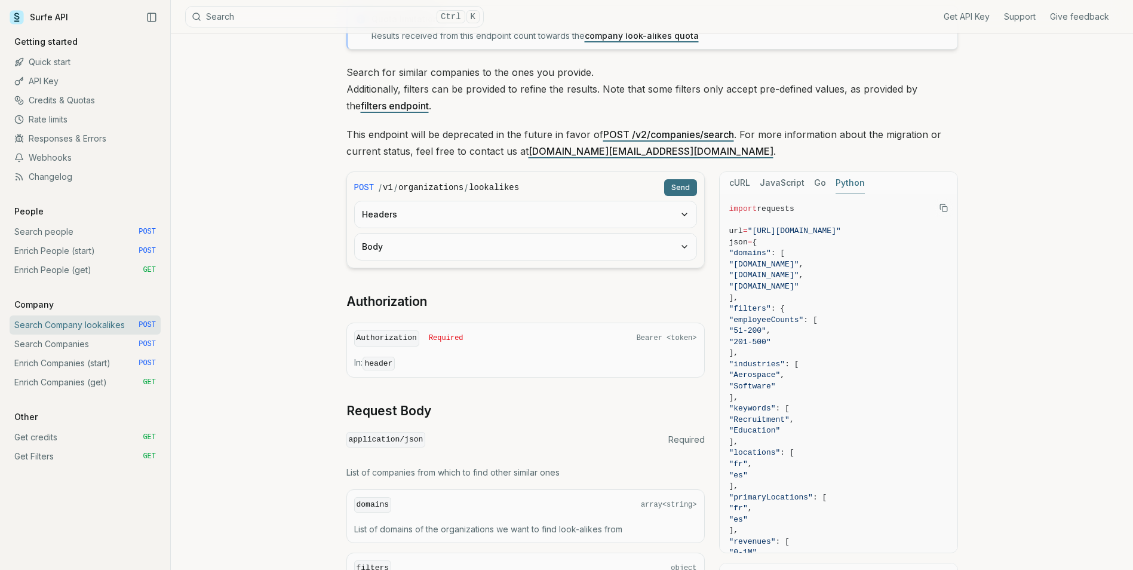
scroll to position [119, 0]
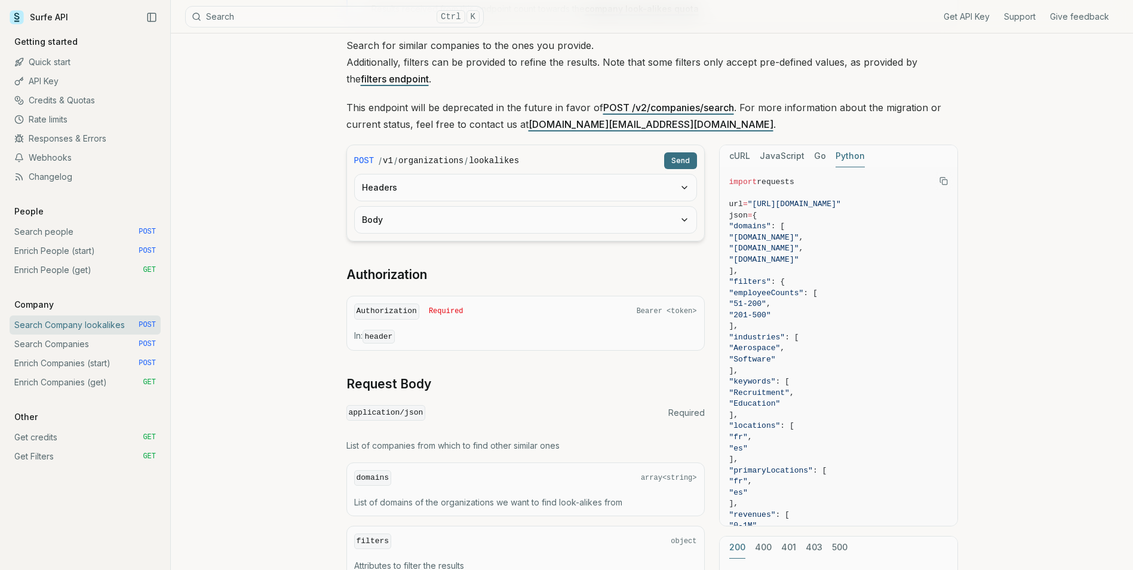
click at [100, 343] on link "Search Companies POST" at bounding box center [85, 343] width 151 height 19
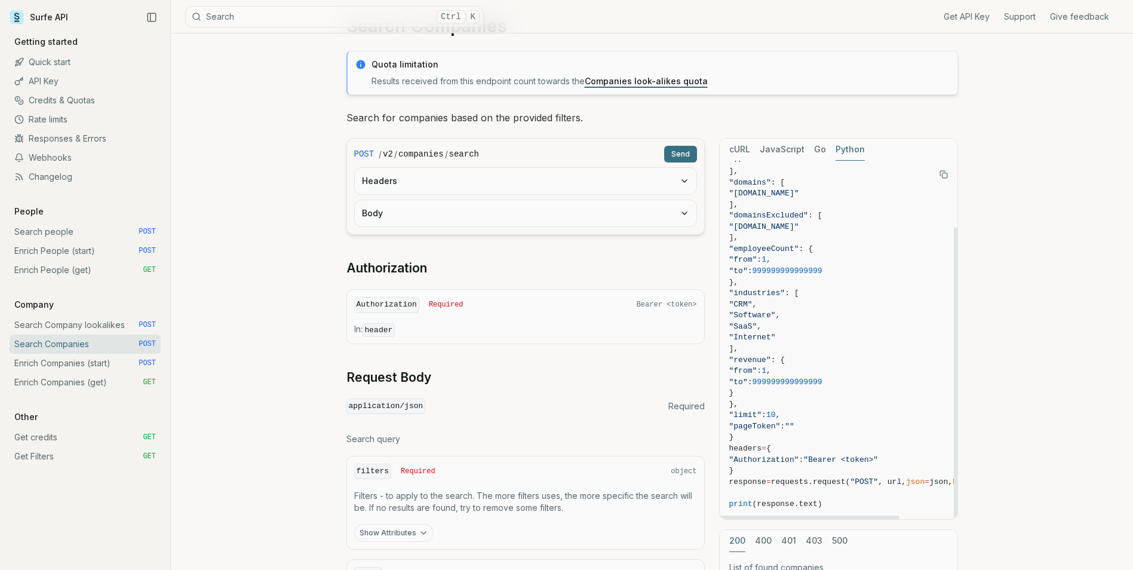
scroll to position [119, 0]
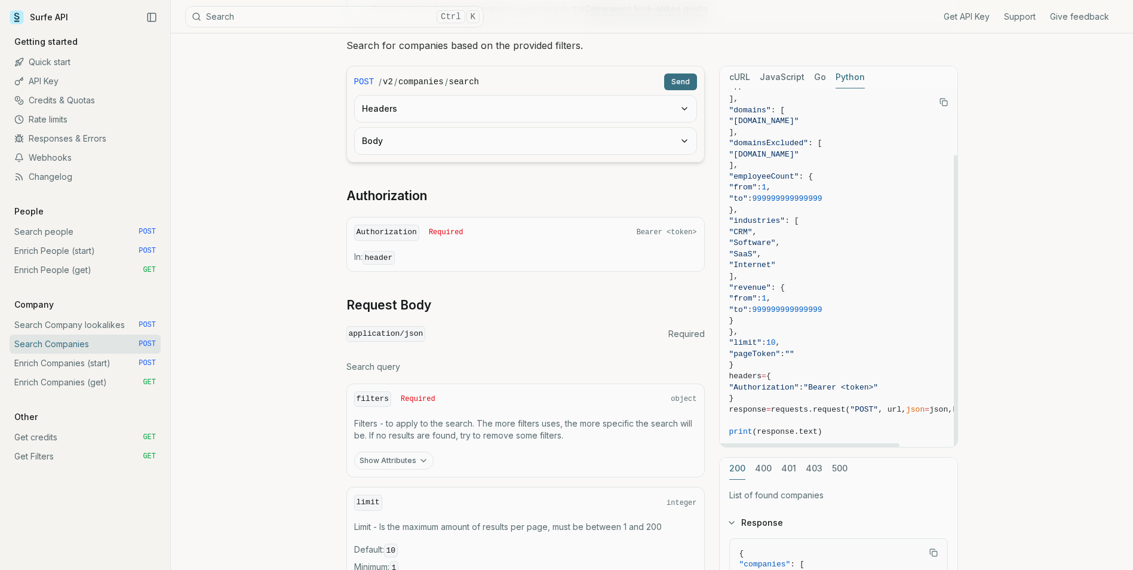
click at [770, 242] on span ""Software"" at bounding box center [752, 242] width 47 height 9
copy span "Software"
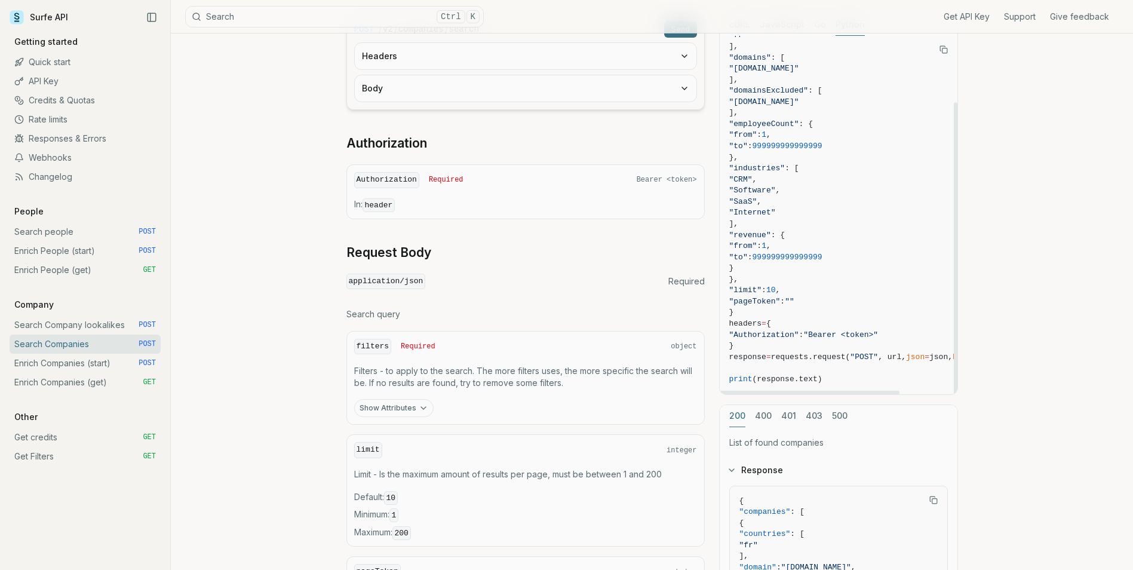
scroll to position [299, 0]
